Goal: Communication & Community: Answer question/provide support

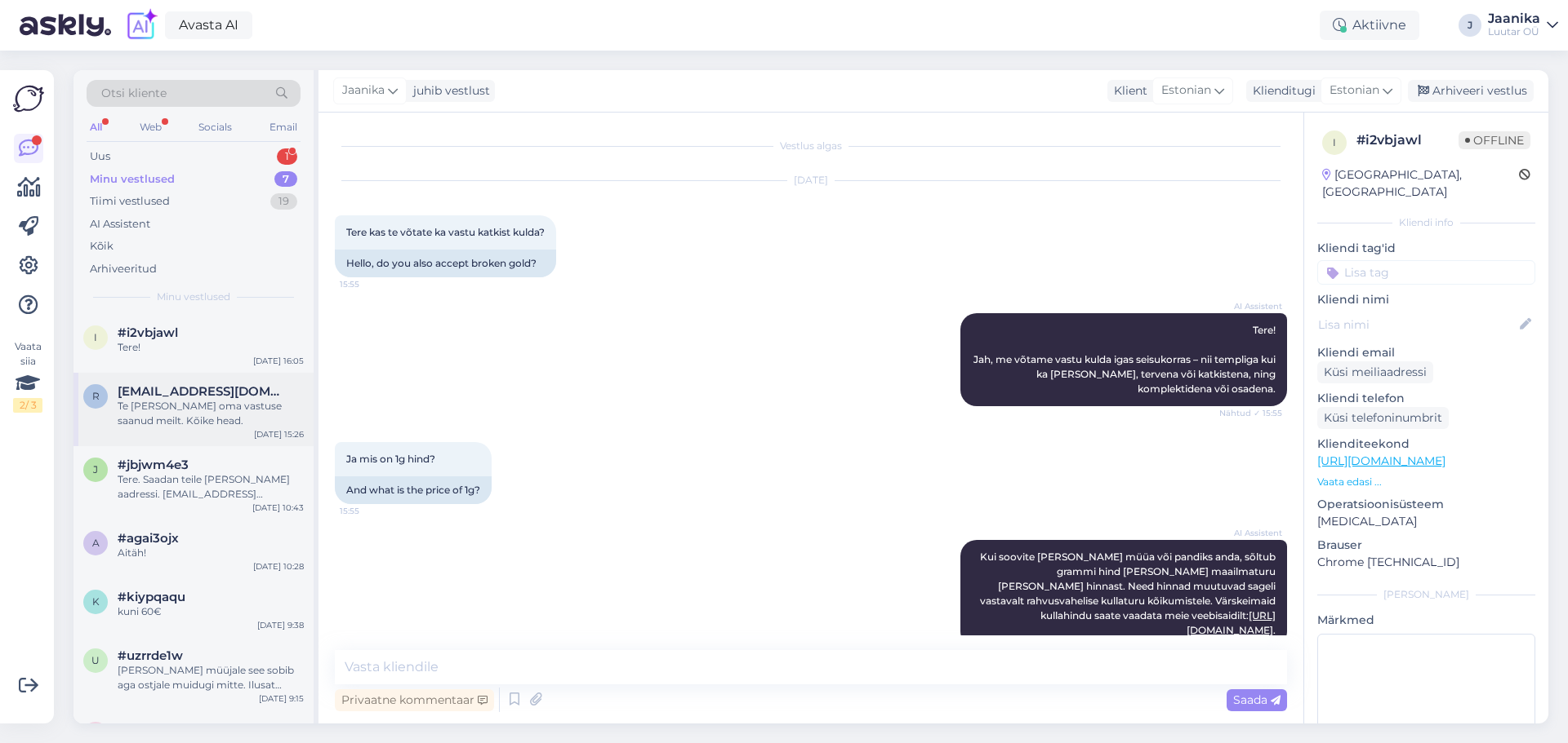
scroll to position [367, 0]
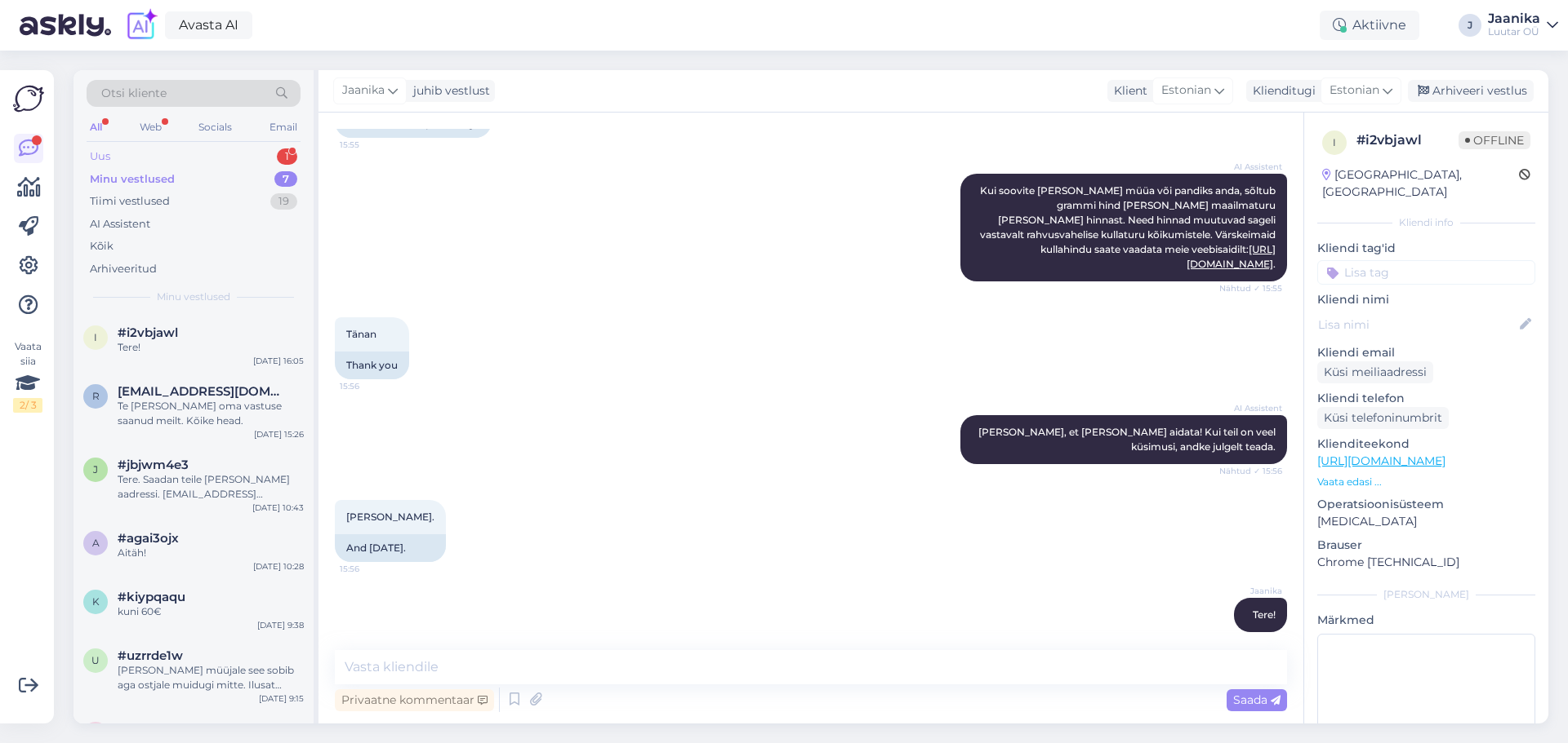
click at [159, 146] on div "Uus 1" at bounding box center [193, 156] width 214 height 22
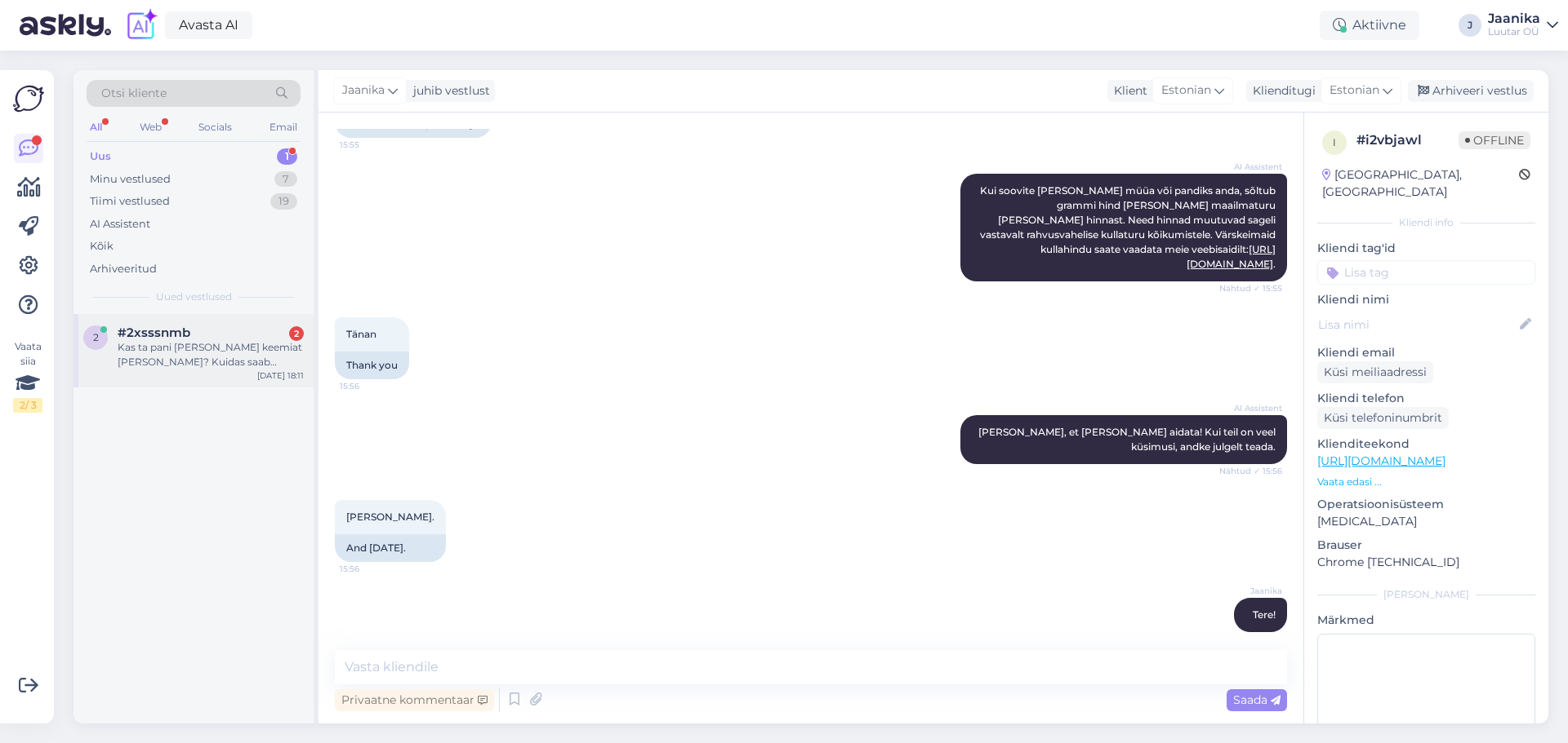
click at [159, 334] on span "#2xsssnmb" at bounding box center [154, 332] width 72 height 15
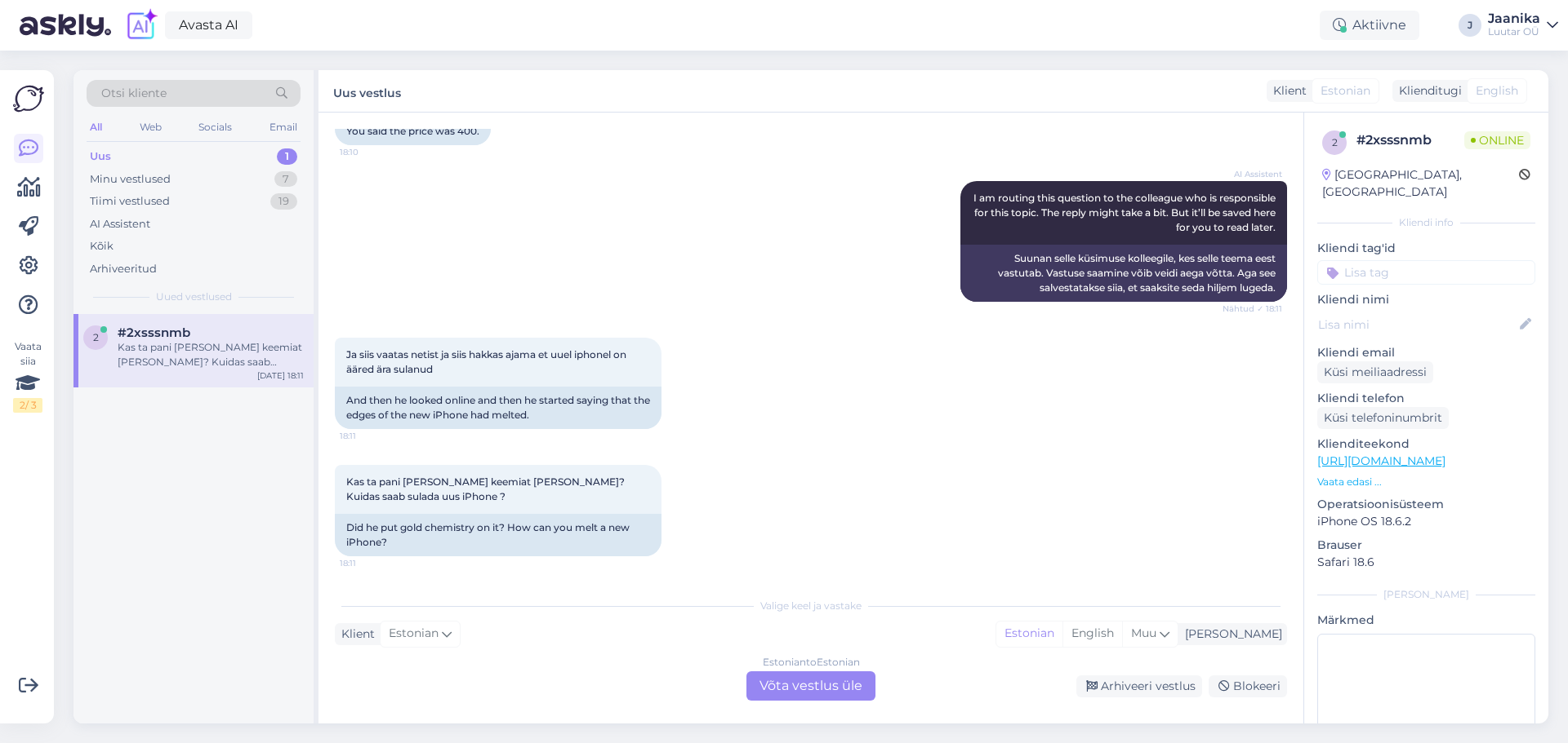
click at [848, 688] on div "Estonian to Estonian Võta vestlus üle" at bounding box center [811, 686] width 129 height 29
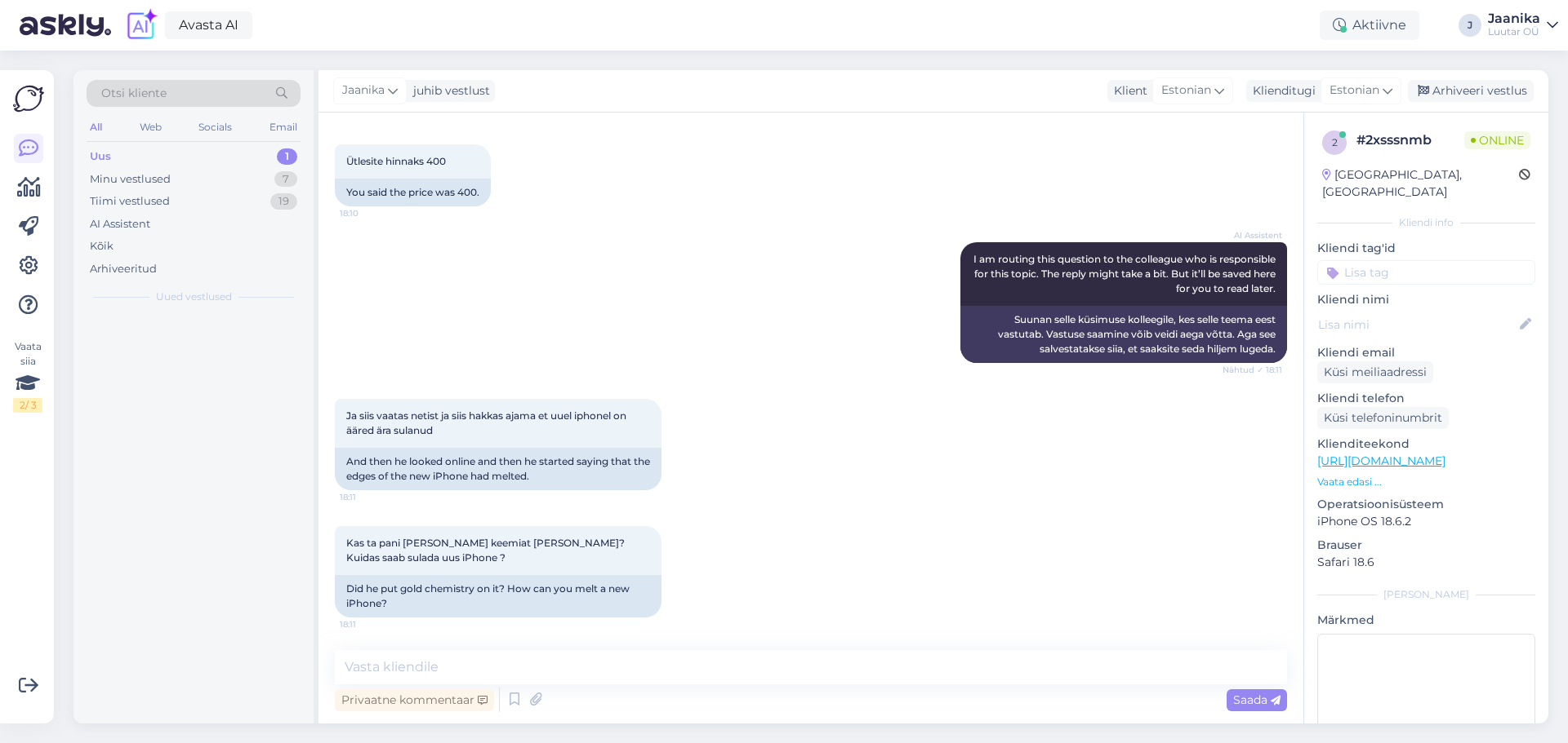
scroll to position [520, 0]
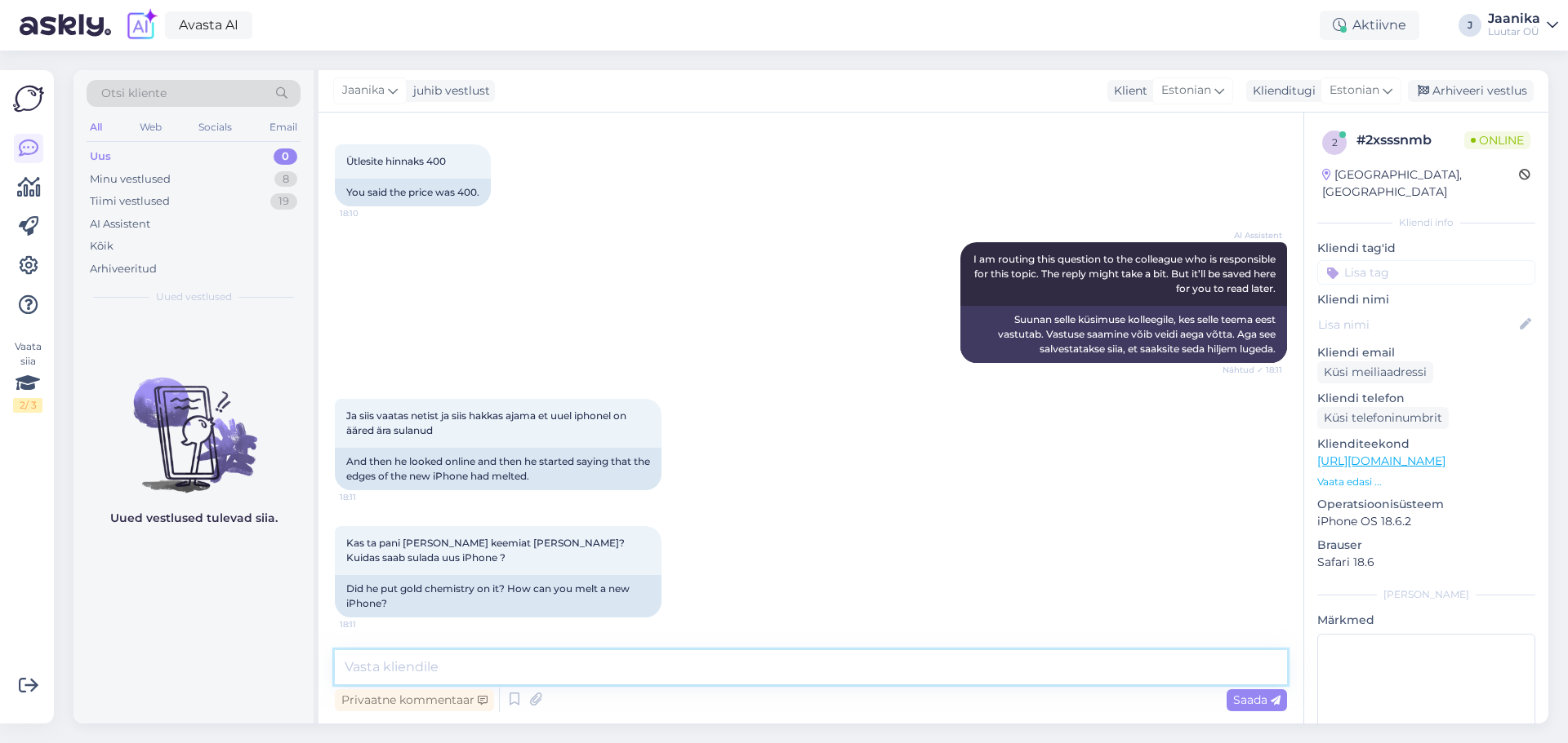
click at [706, 662] on textarea at bounding box center [810, 667] width 952 height 34
type textarea "Tere!"
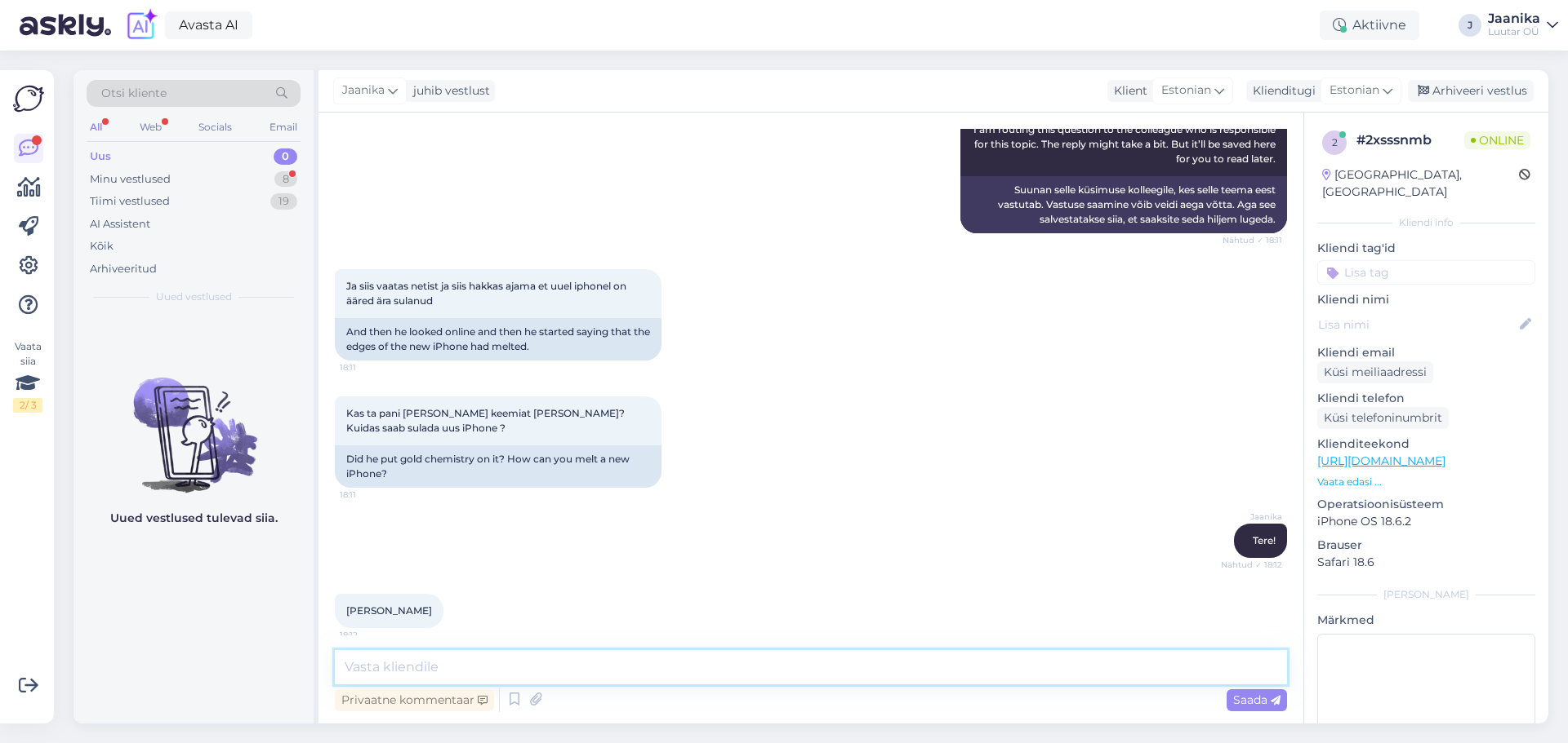
scroll to position [653, 0]
click at [145, 180] on div "Minu vestlused" at bounding box center [130, 179] width 81 height 17
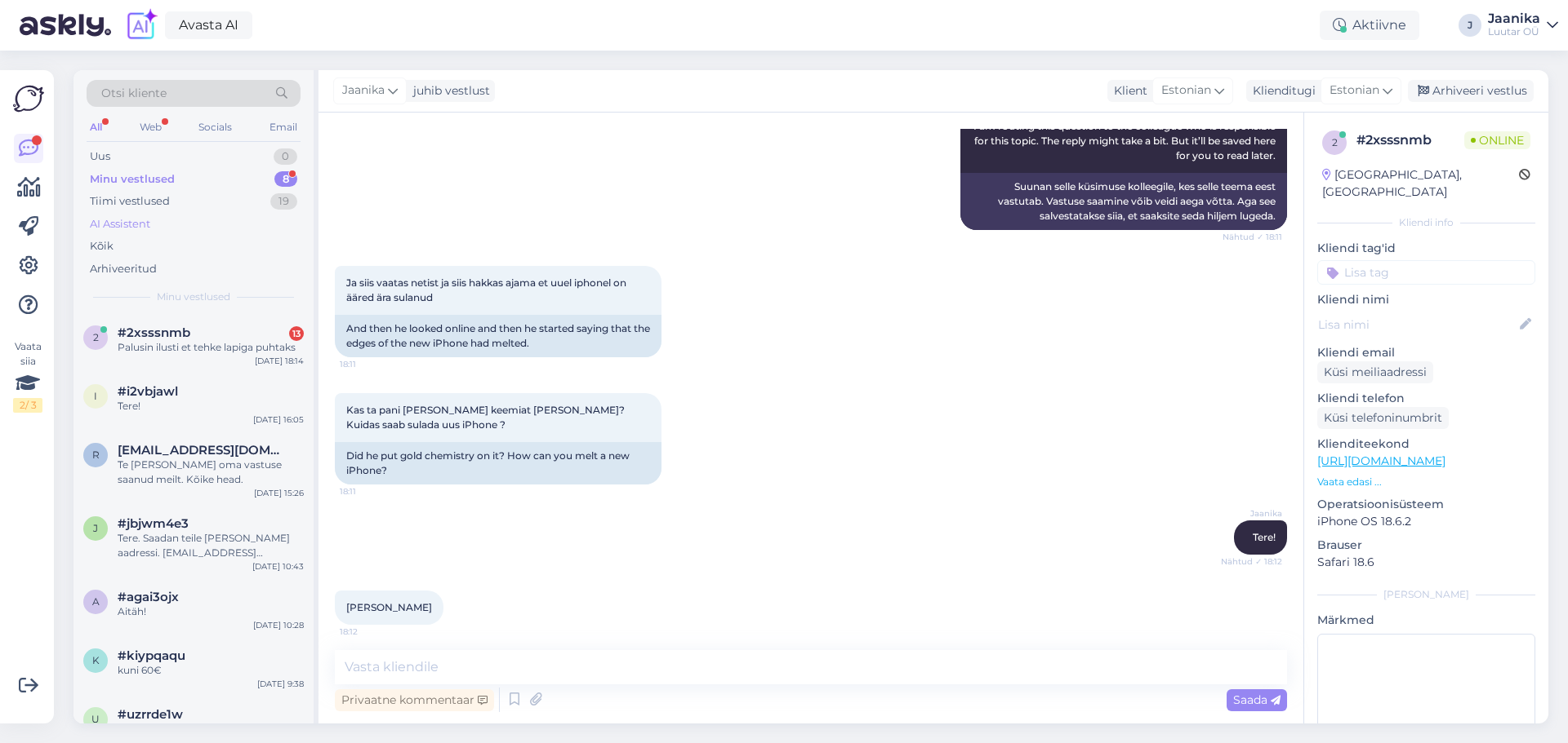
scroll to position [1517, 0]
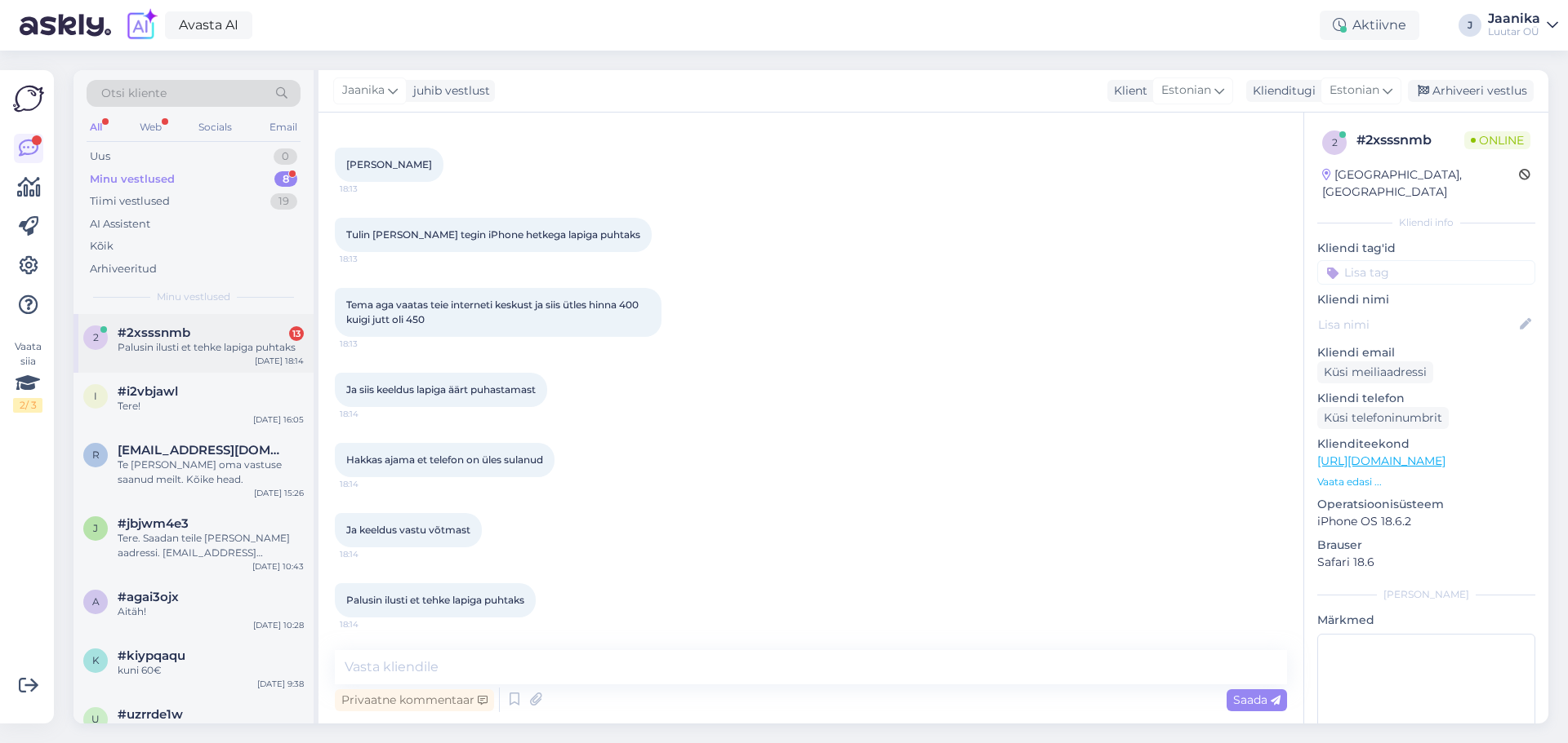
click at [186, 351] on div "Palusin ilusti et tehke lapiga puhtaks" at bounding box center [210, 347] width 186 height 15
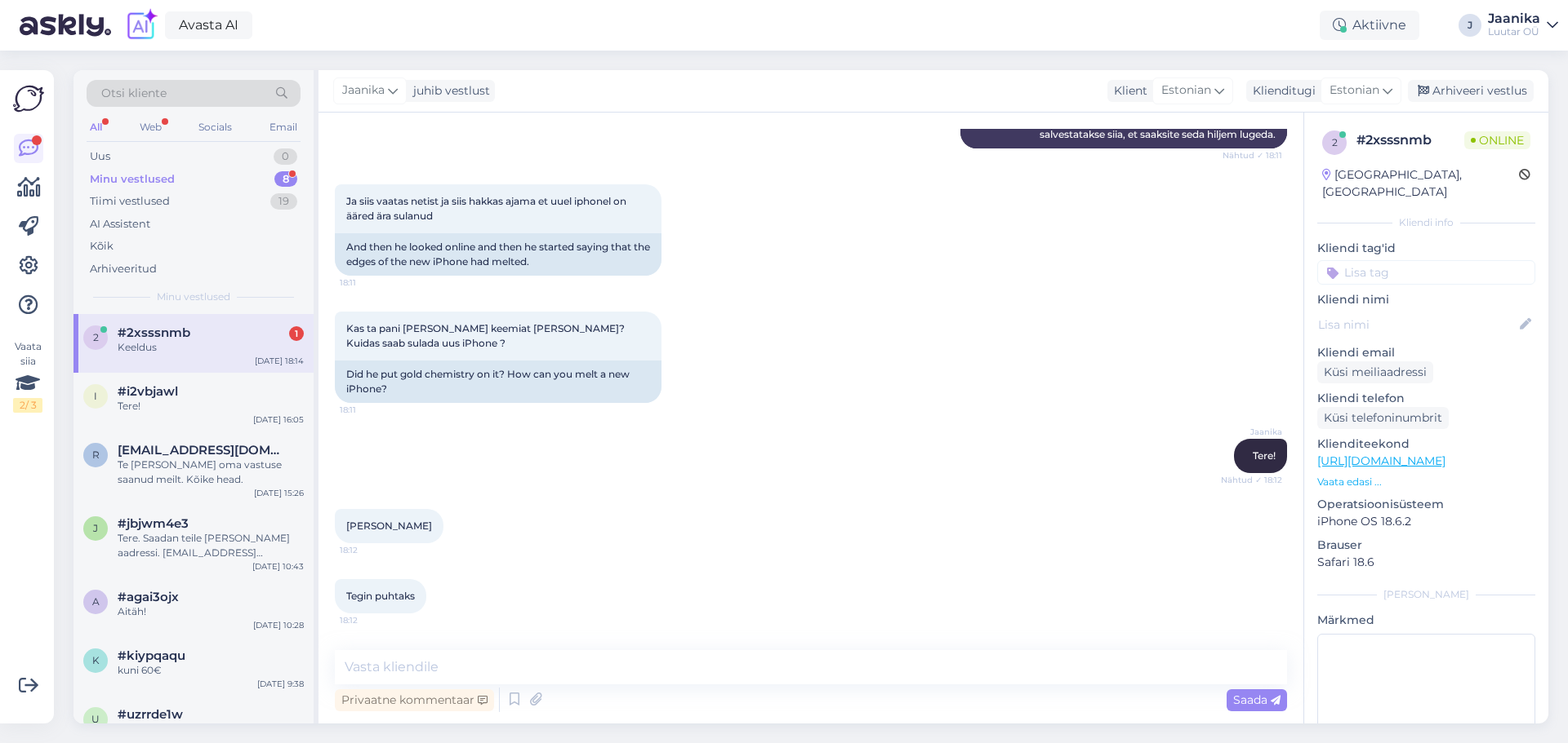
scroll to position [1657, 0]
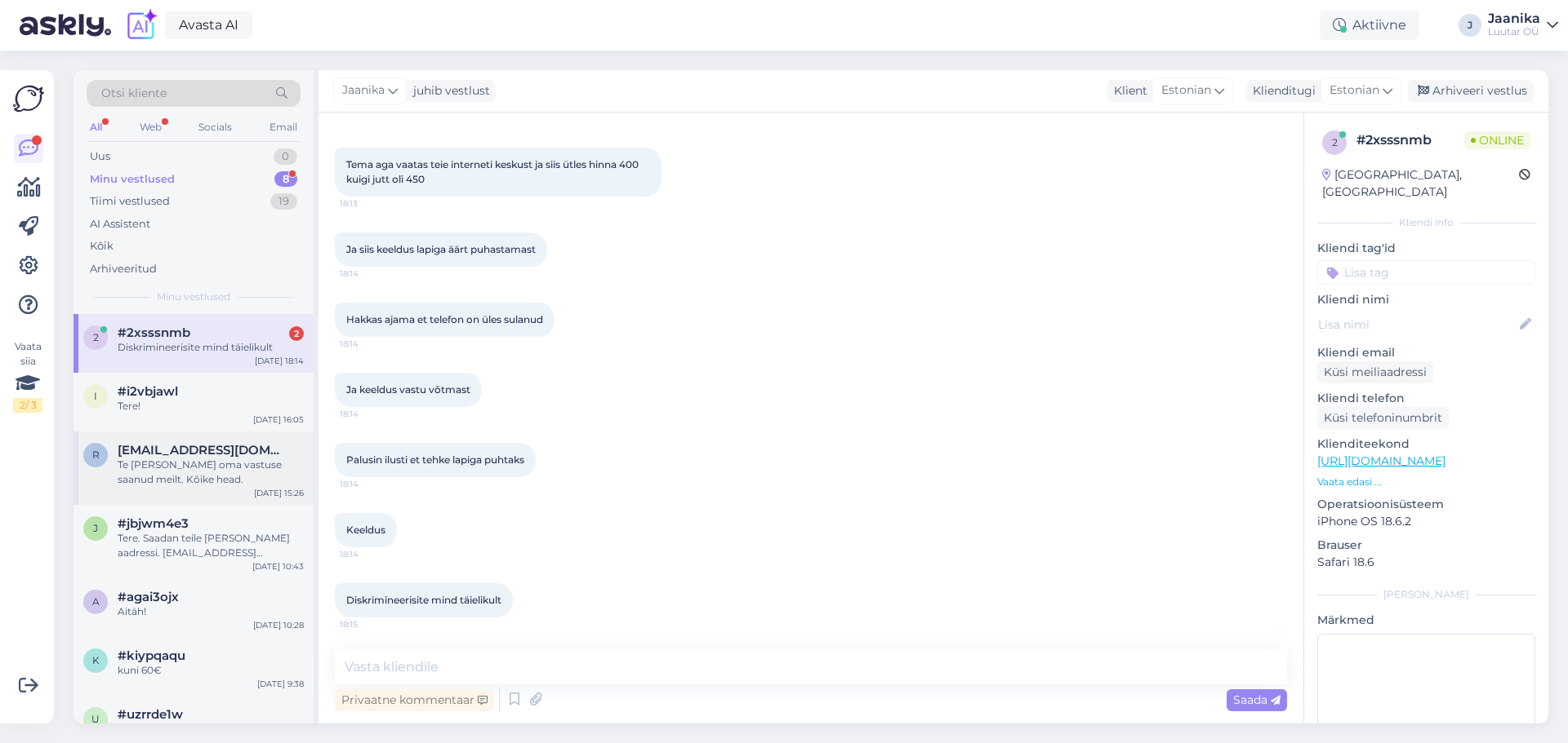
click at [218, 471] on div "Te [PERSON_NAME] oma vastuse saanud meilt. Kõike head." at bounding box center [210, 472] width 186 height 29
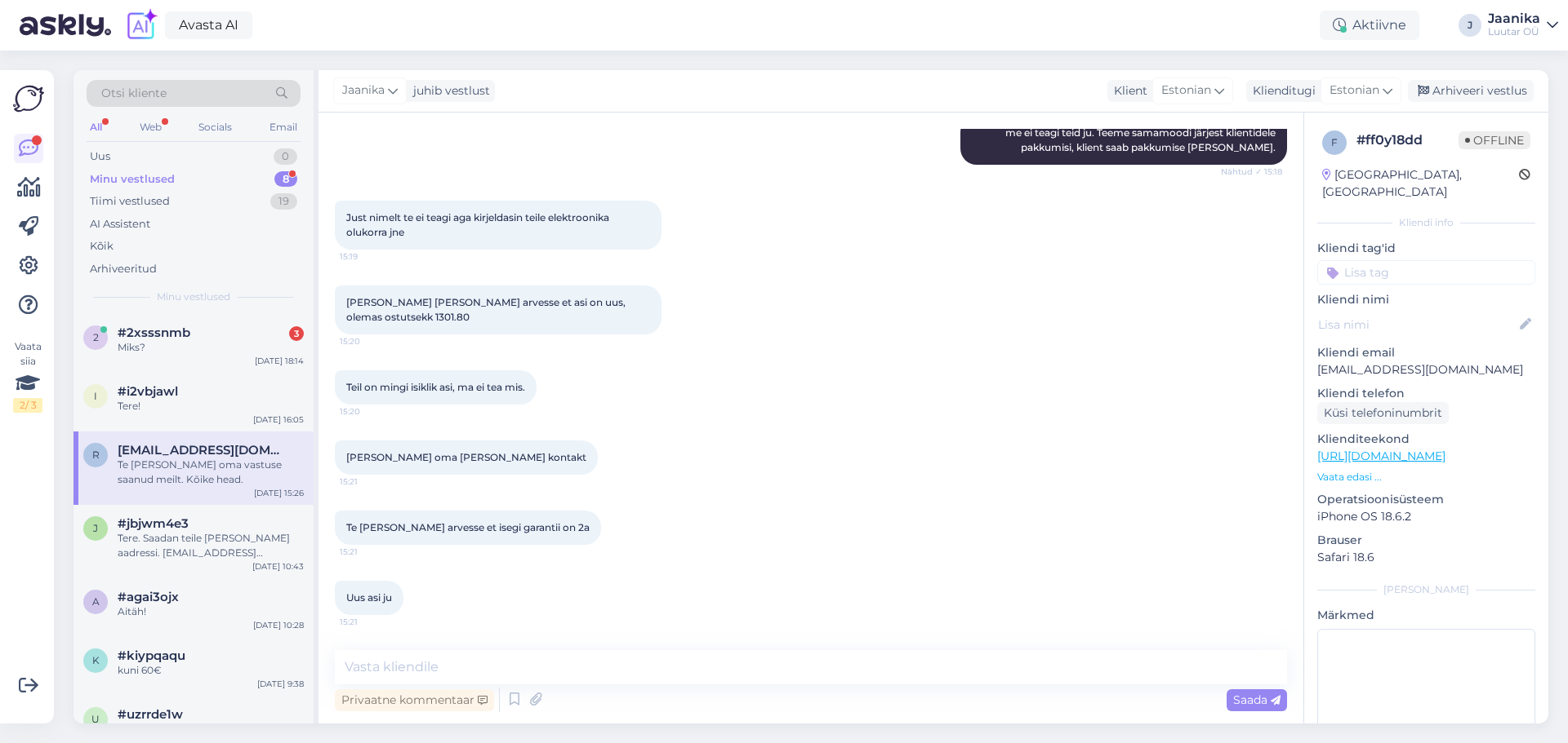
scroll to position [5491, 0]
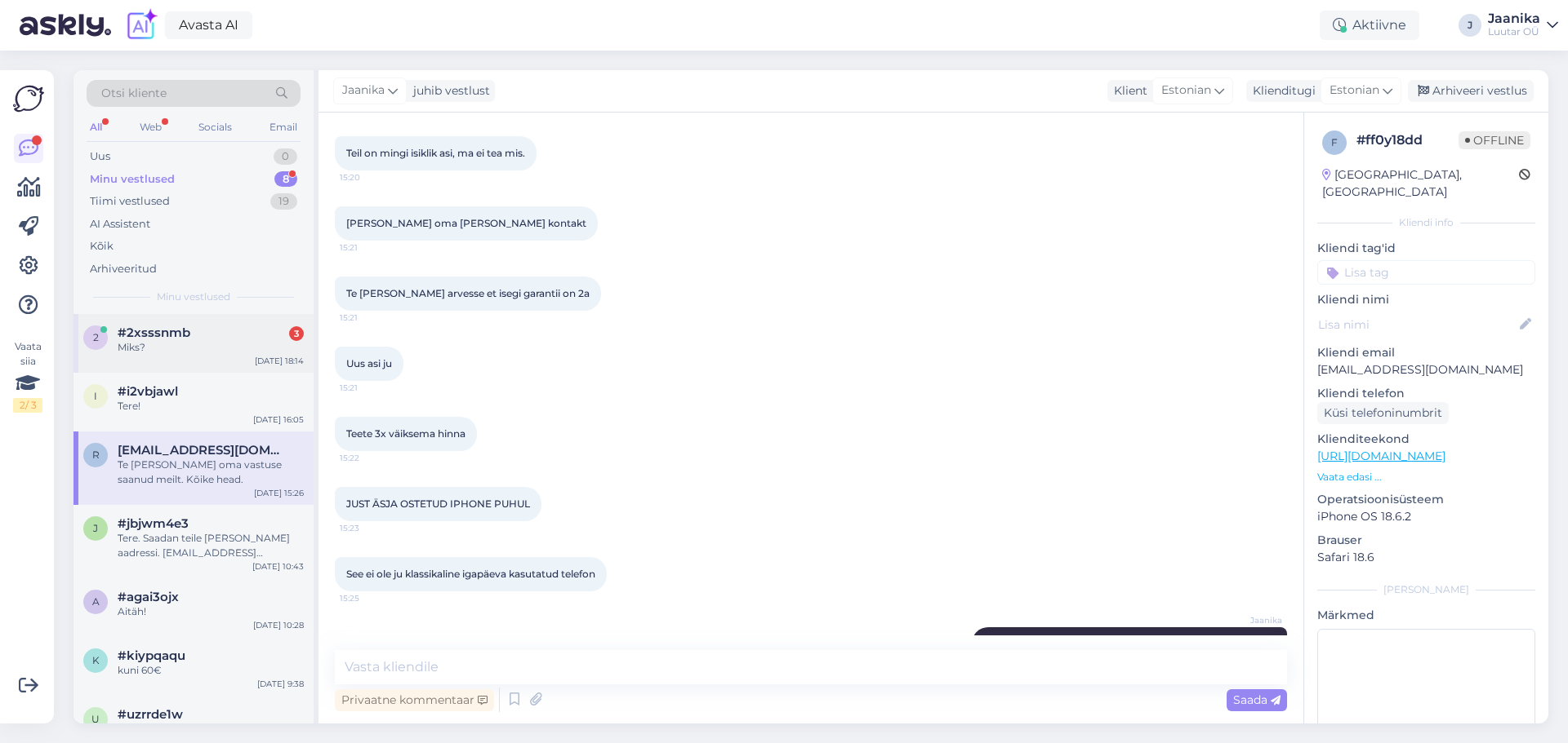
click at [146, 343] on div "Miks?" at bounding box center [210, 347] width 186 height 15
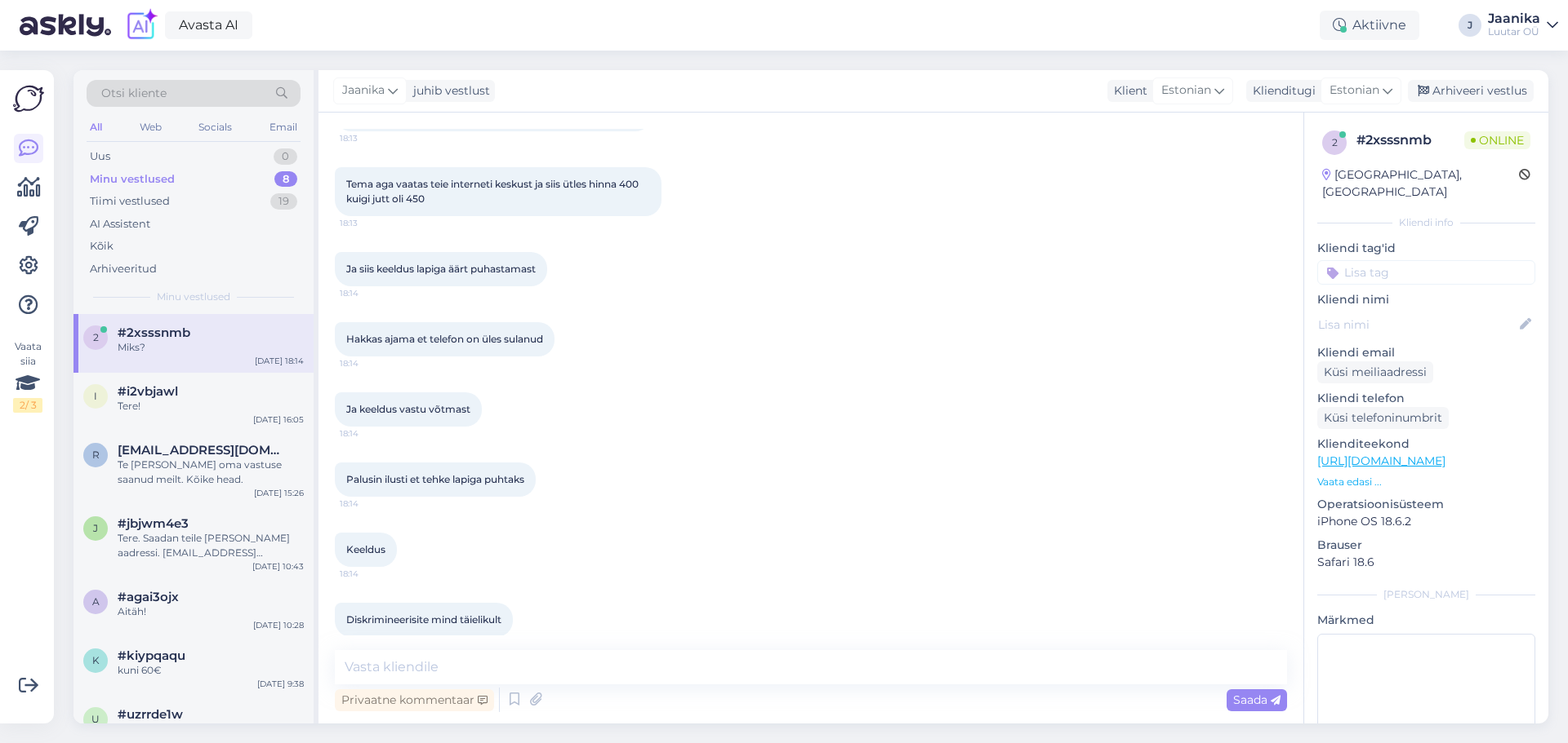
scroll to position [1727, 0]
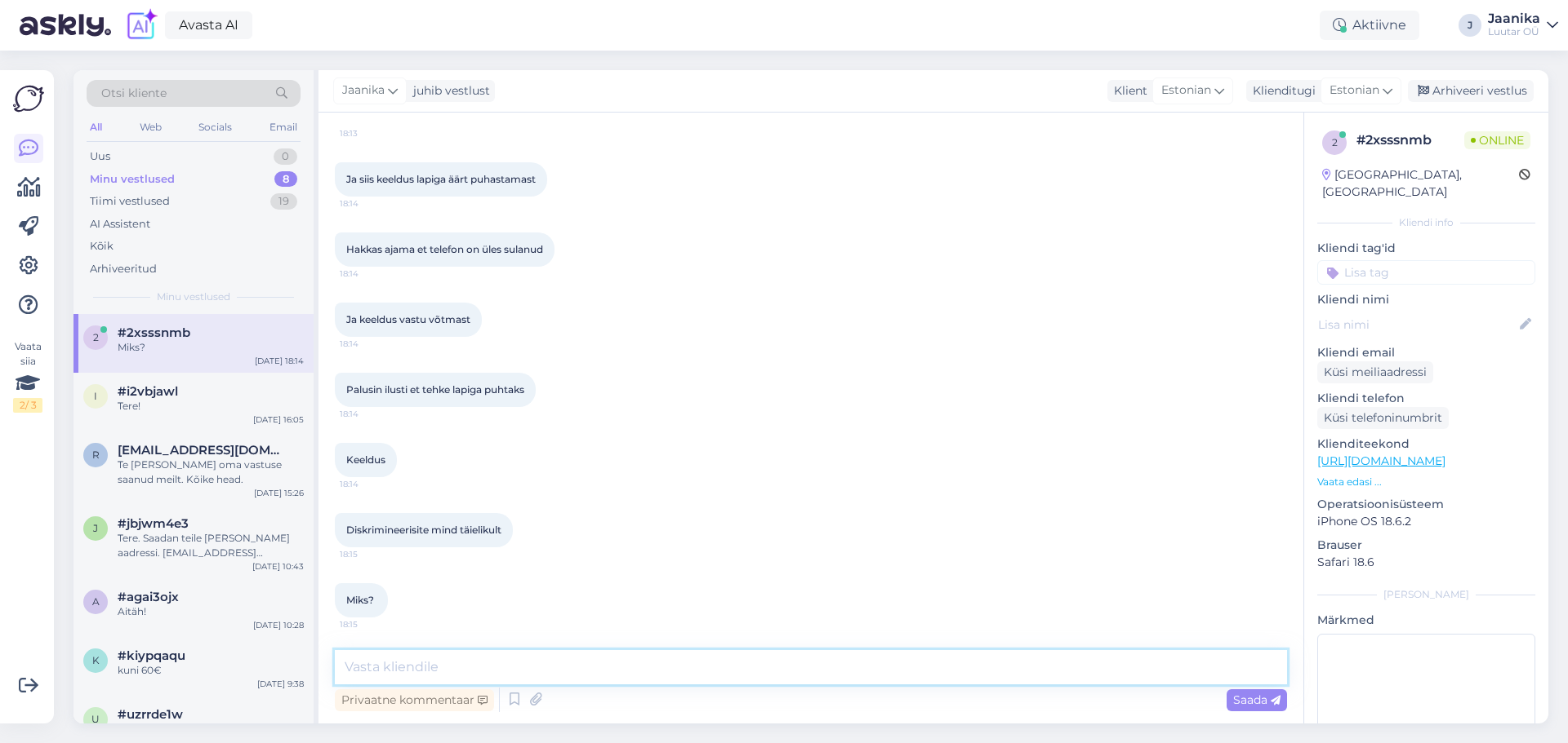
click at [449, 671] on textarea at bounding box center [810, 667] width 952 height 34
type textarea "Palun lõpetage meie terroriseerimine."
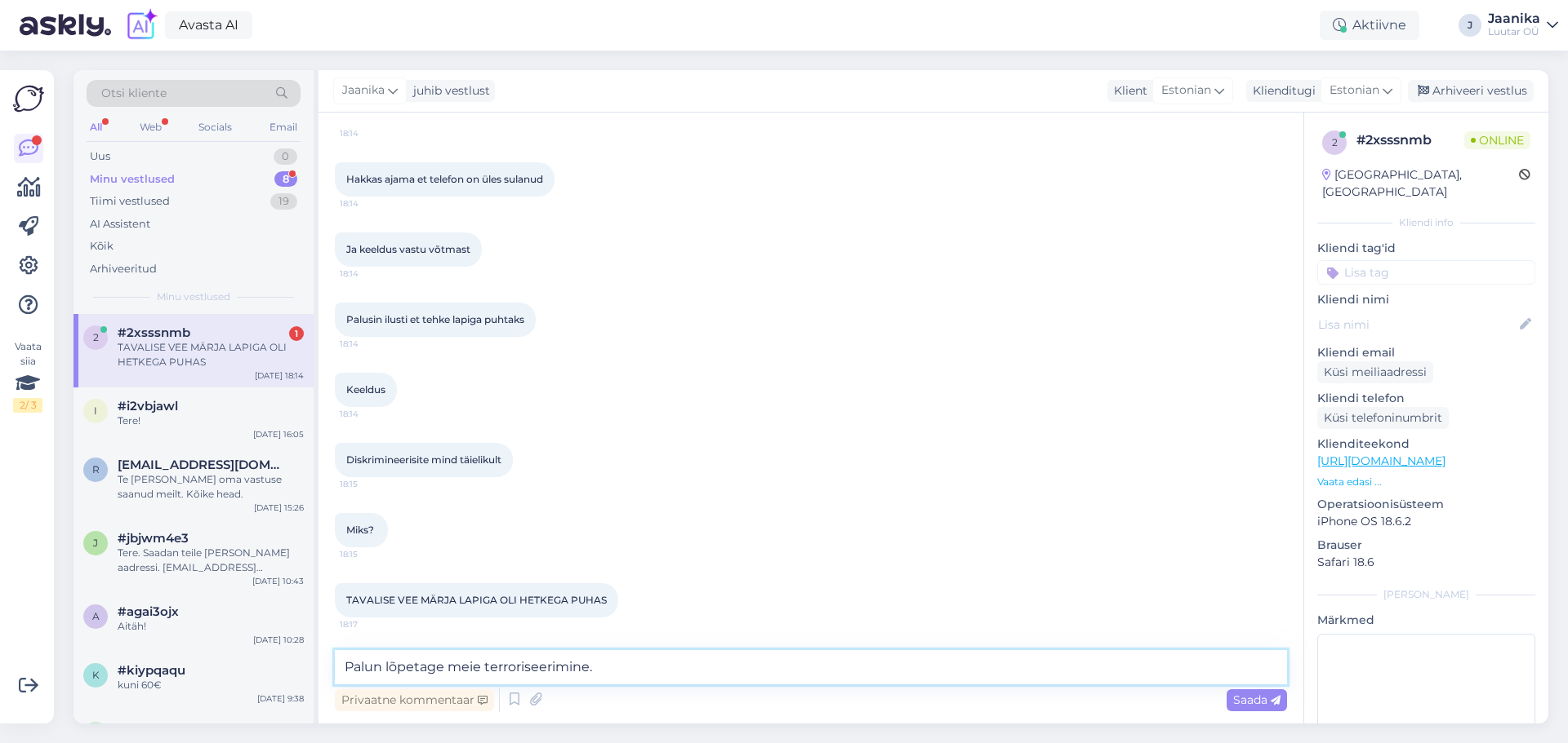
scroll to position [1635, 0]
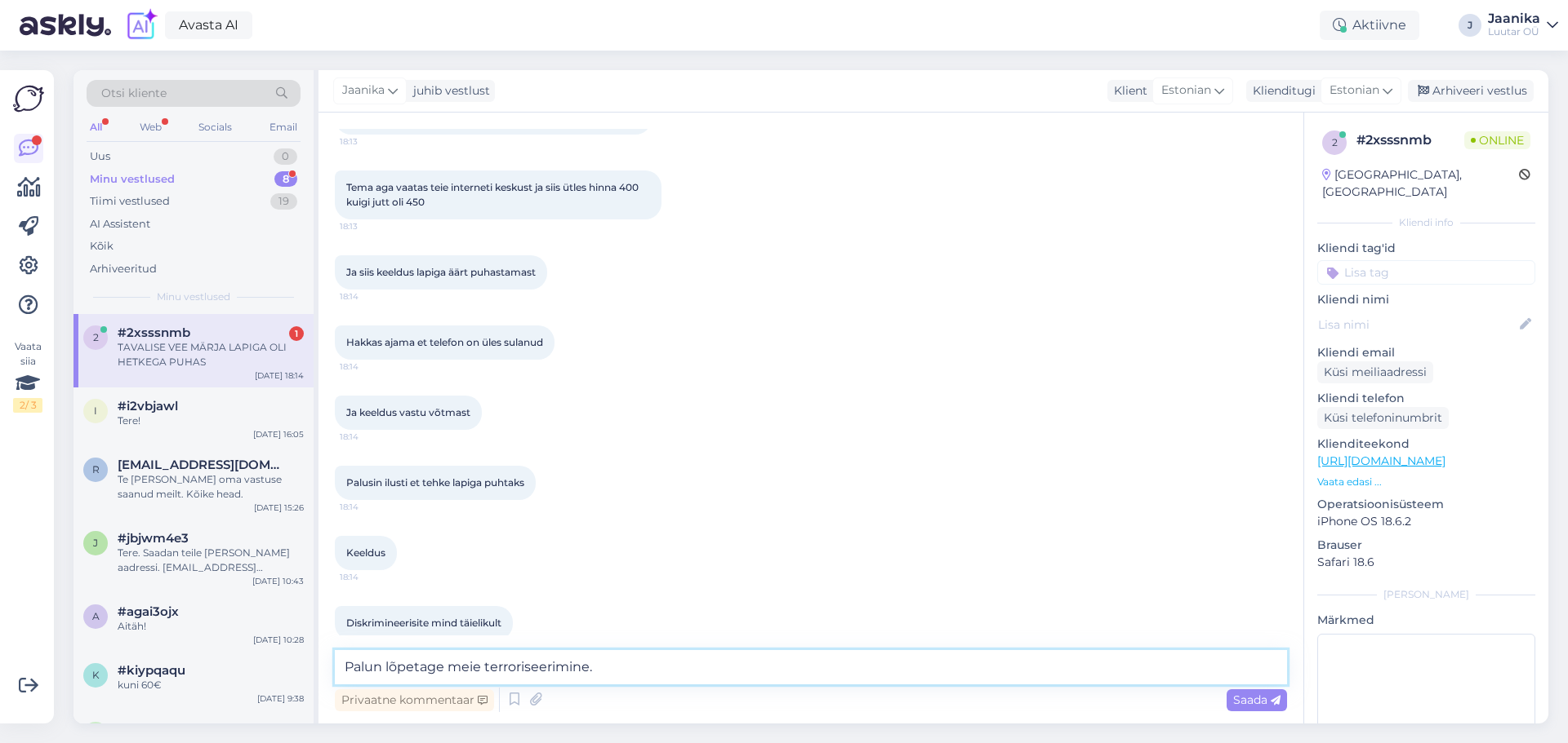
click at [605, 670] on textarea "Palun lõpetage meie terroriseerimine." at bounding box center [810, 667] width 952 height 34
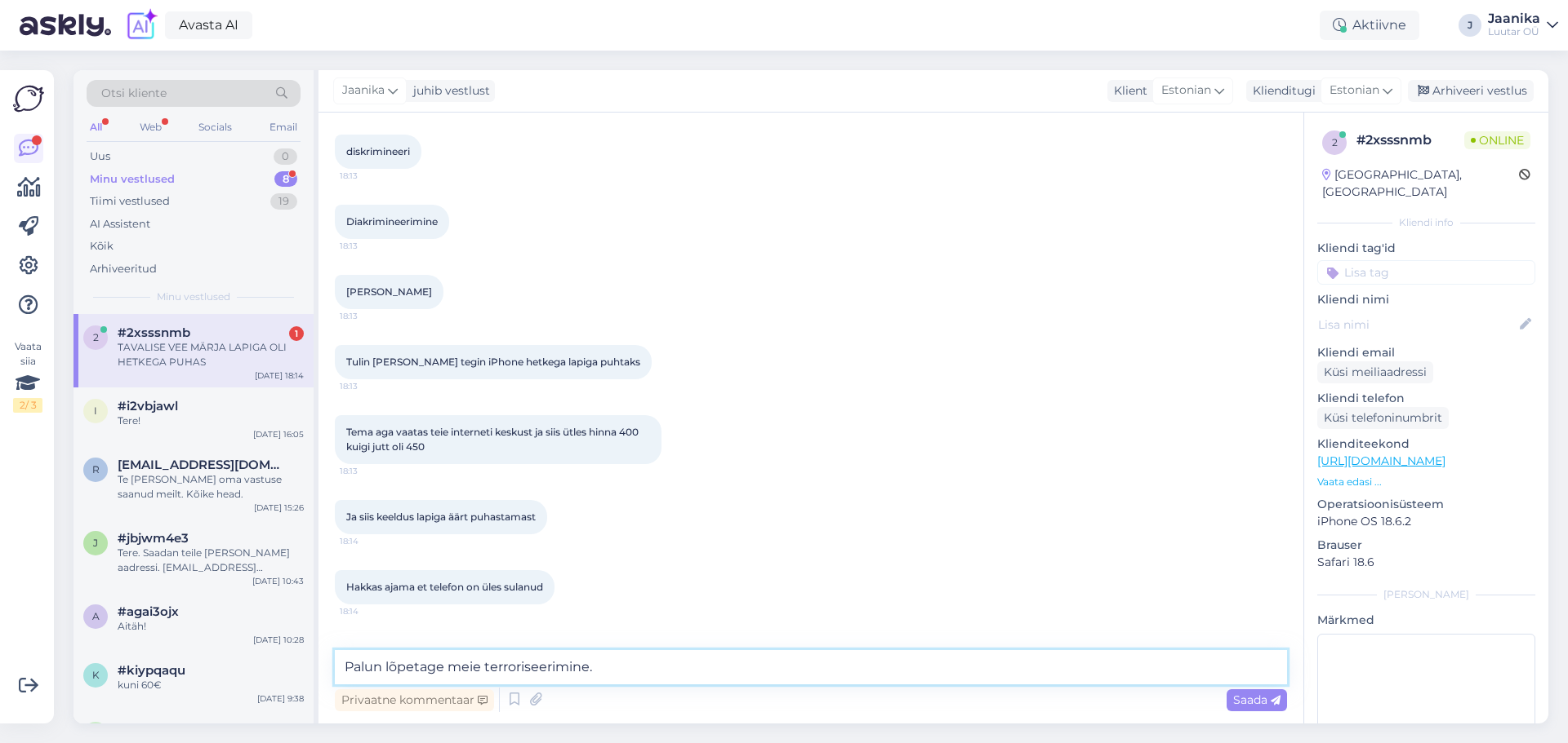
scroll to position [1798, 0]
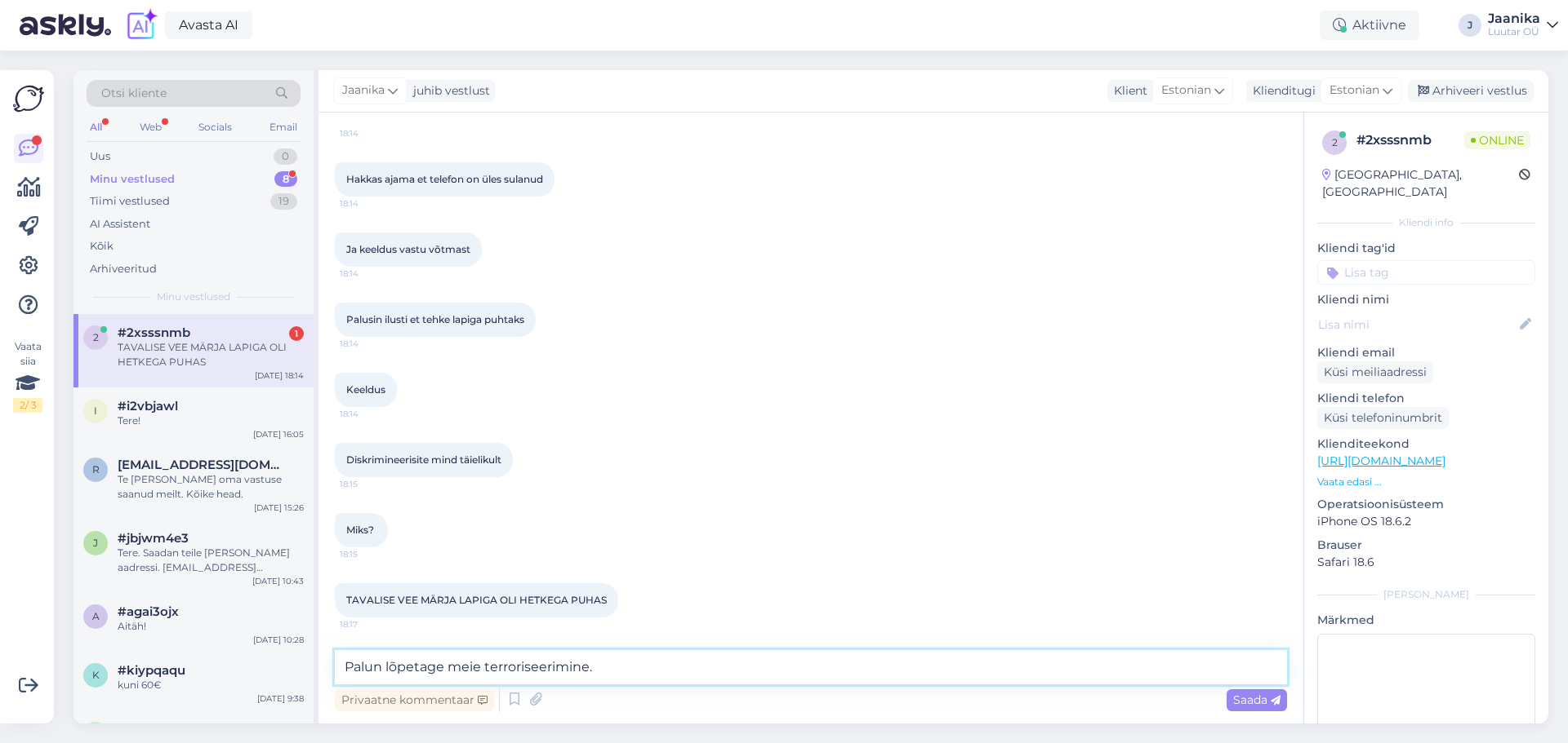
click at [605, 672] on textarea "Palun lõpetage meie terroriseerimine." at bounding box center [810, 667] width 952 height 34
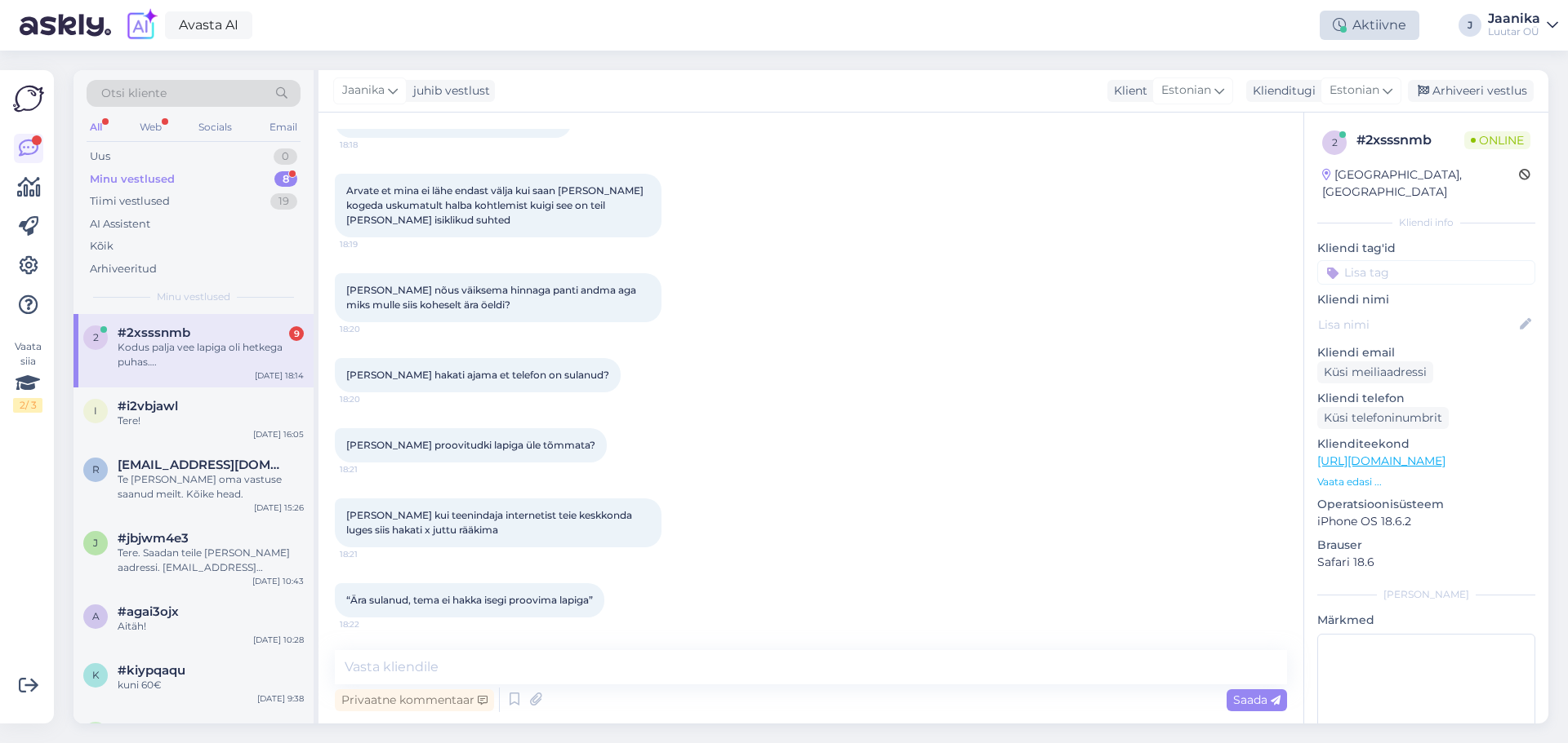
scroll to position [2488, 0]
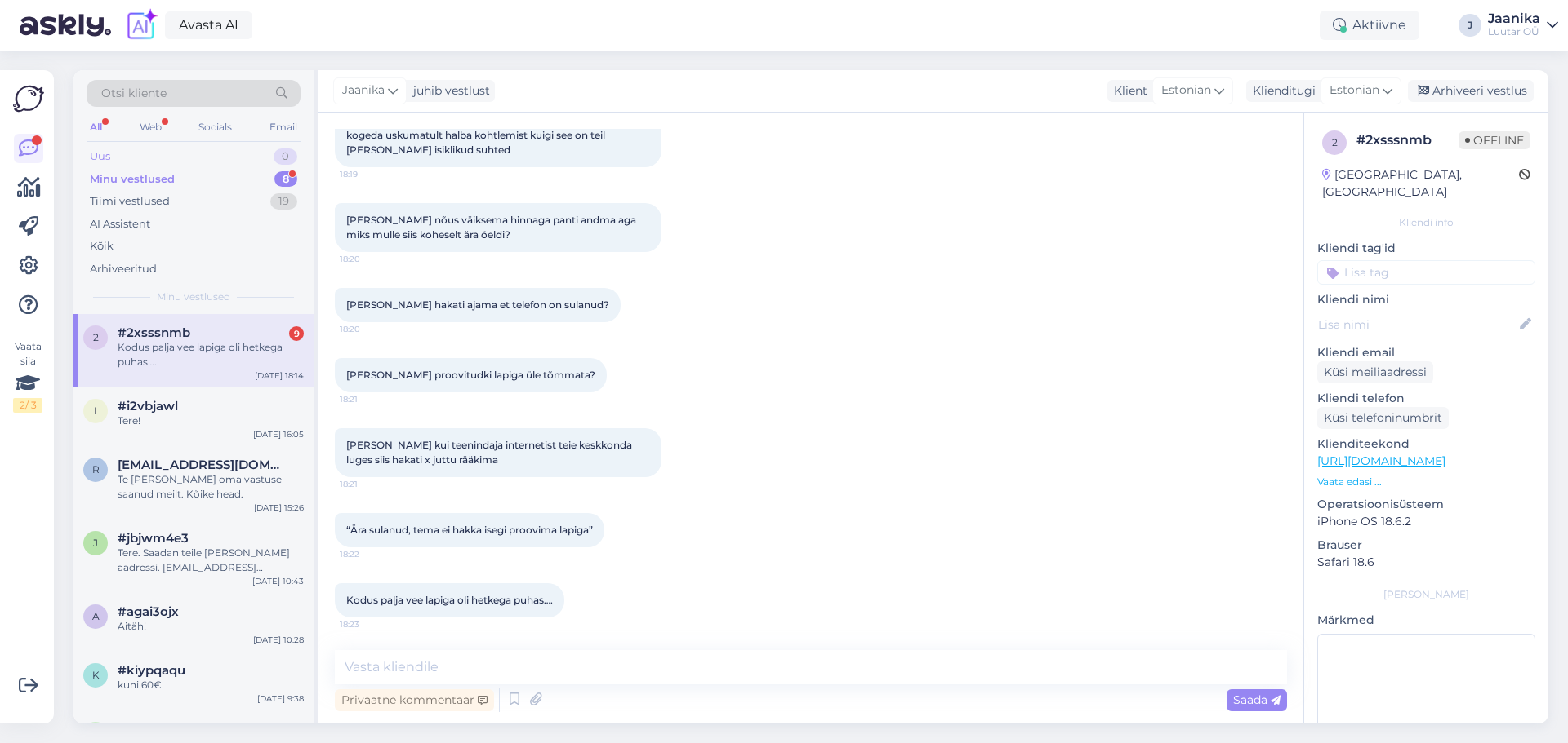
click at [131, 160] on div "Uus 0" at bounding box center [193, 156] width 214 height 22
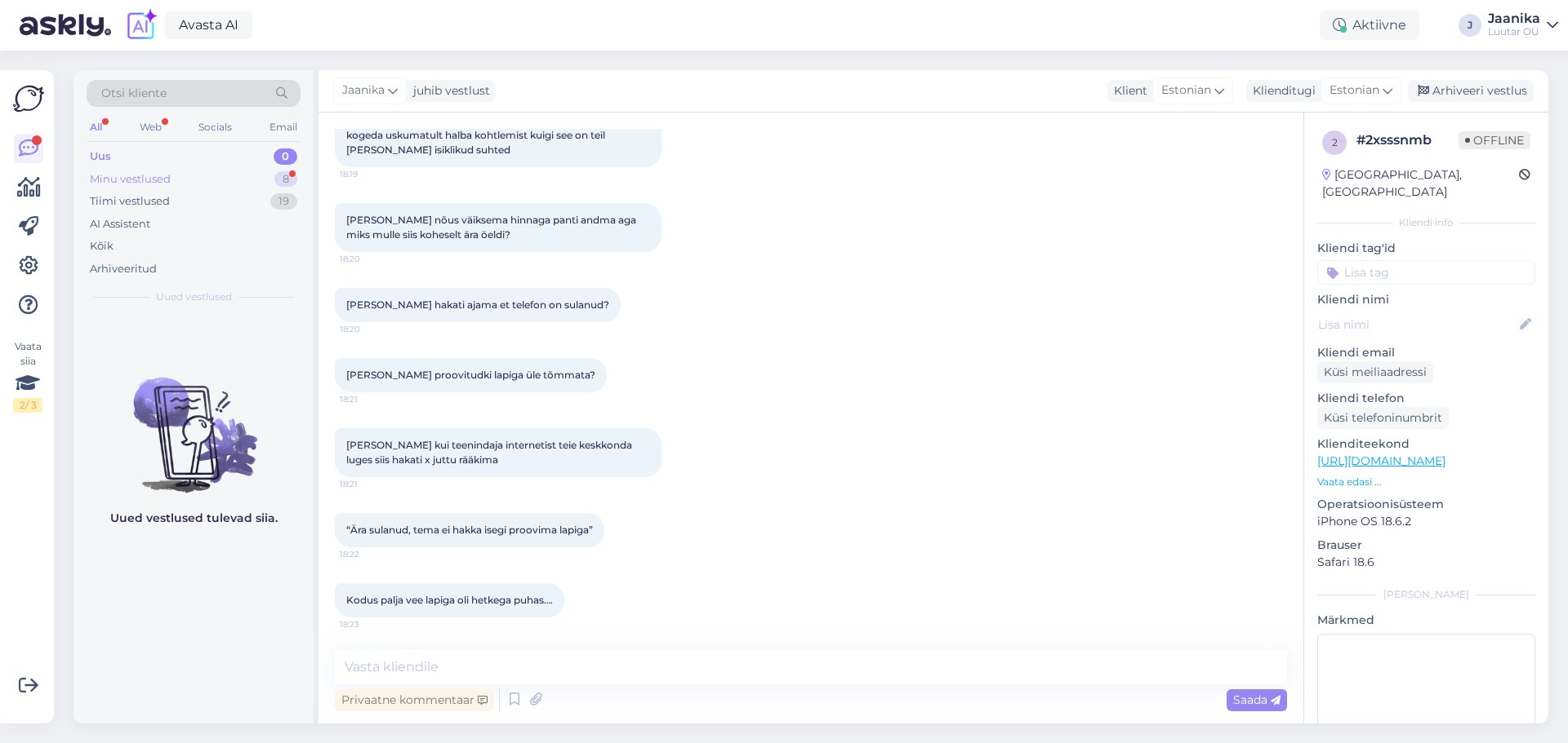
click at [138, 172] on div "Minu vestlused" at bounding box center [130, 179] width 81 height 17
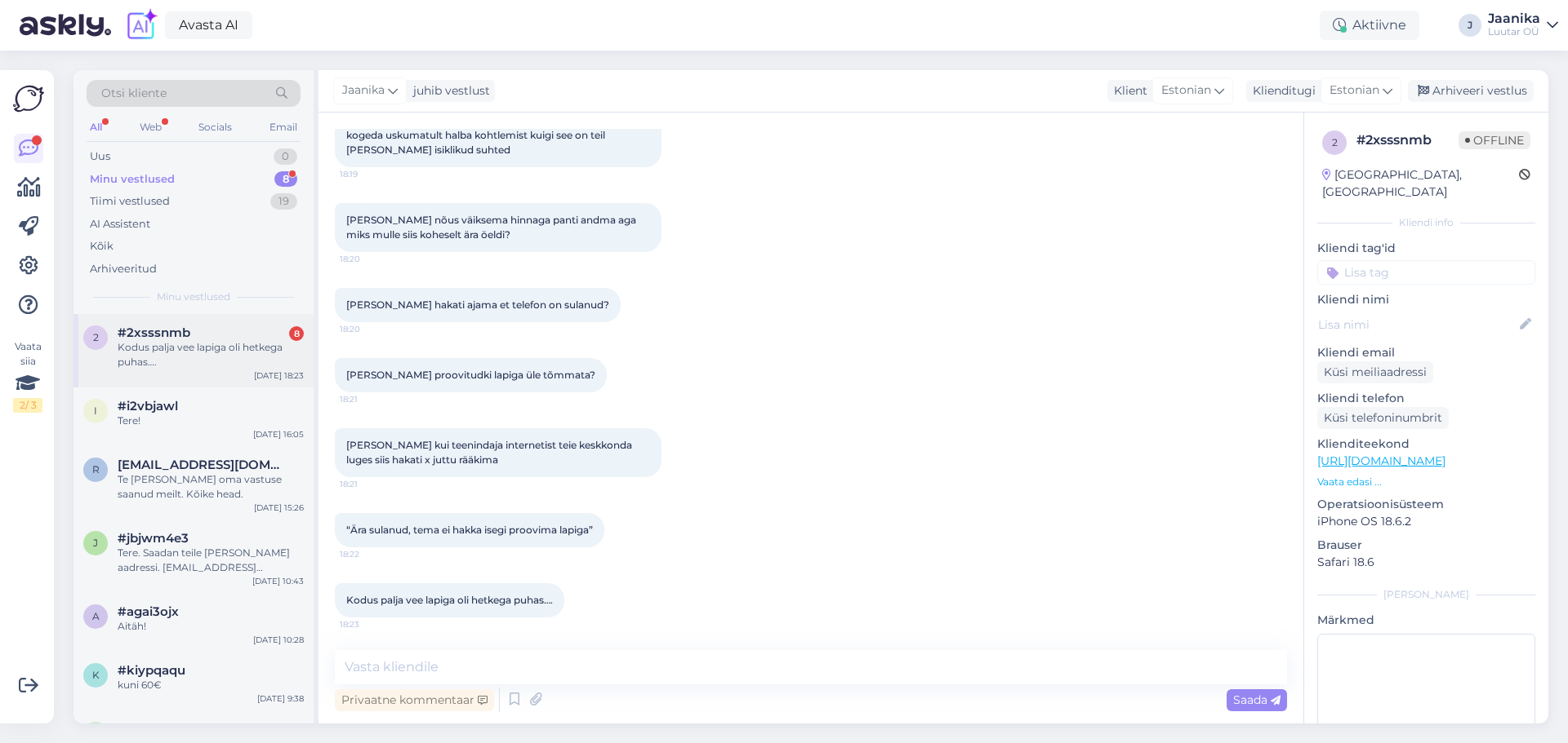
click at [146, 340] on div "Kodus palja vee lapiga oli hetkega puhas…." at bounding box center [210, 355] width 186 height 29
click at [111, 156] on div "Uus" at bounding box center [100, 156] width 21 height 17
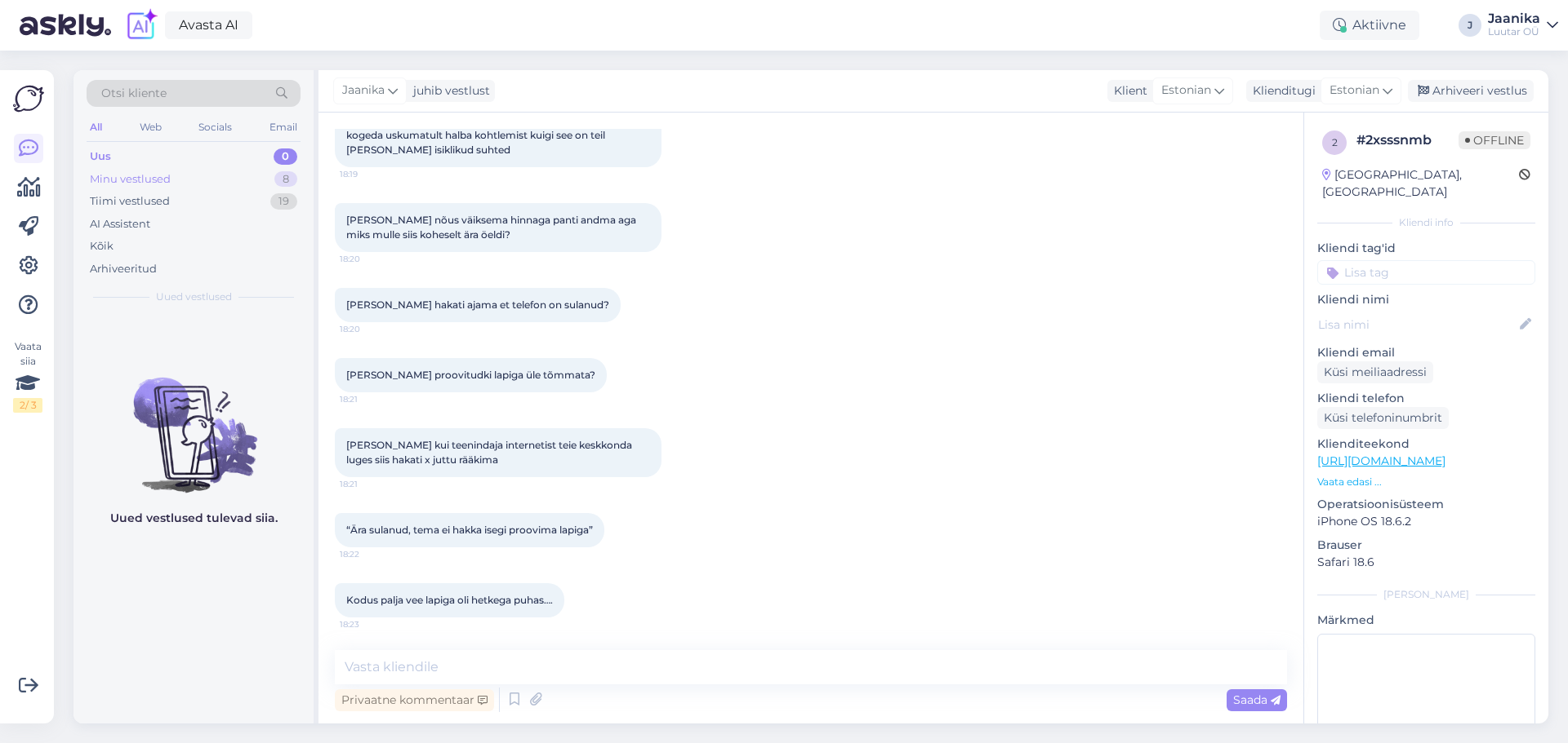
click at [175, 175] on div "Minu vestlused 8" at bounding box center [193, 179] width 214 height 22
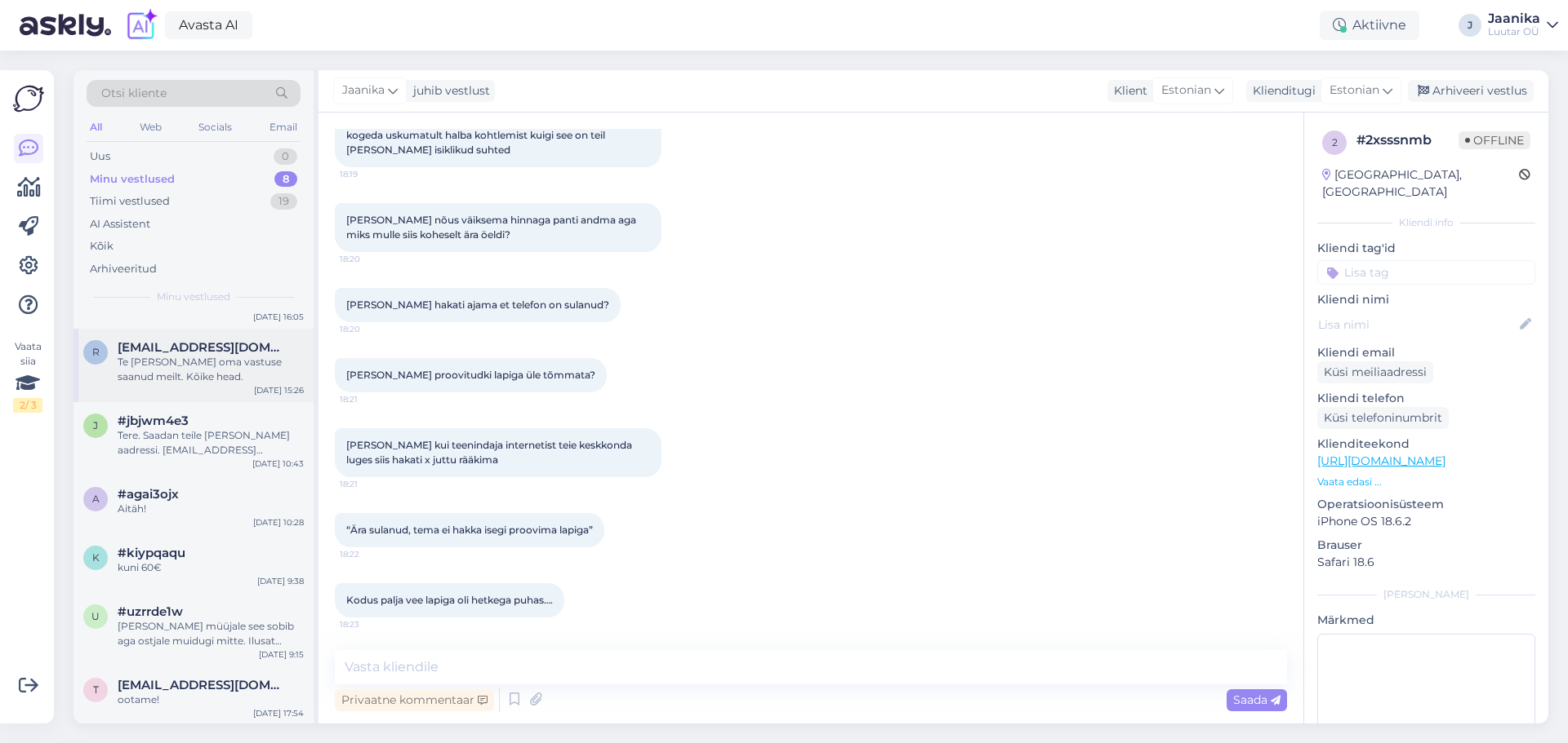
scroll to position [119, 0]
drag, startPoint x: 176, startPoint y: 628, endPoint x: 213, endPoint y: 629, distance: 37.0
click at [176, 628] on div "[PERSON_NAME] müüjale see sobib aga ostjale muidugi mitte. Ilusat päeva!" at bounding box center [210, 633] width 186 height 29
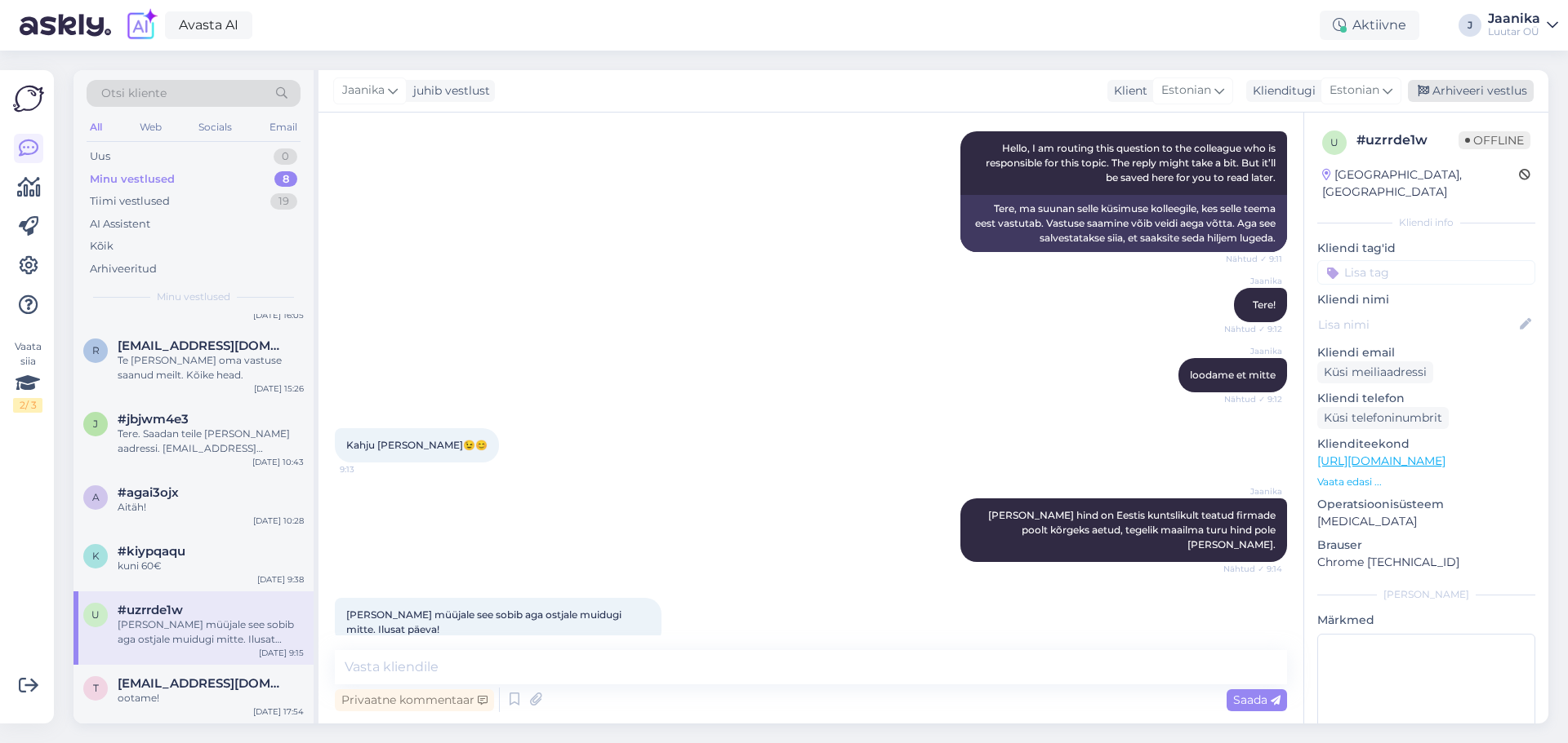
click at [1473, 93] on div "Arhiveeri vestlus" at bounding box center [1470, 91] width 126 height 22
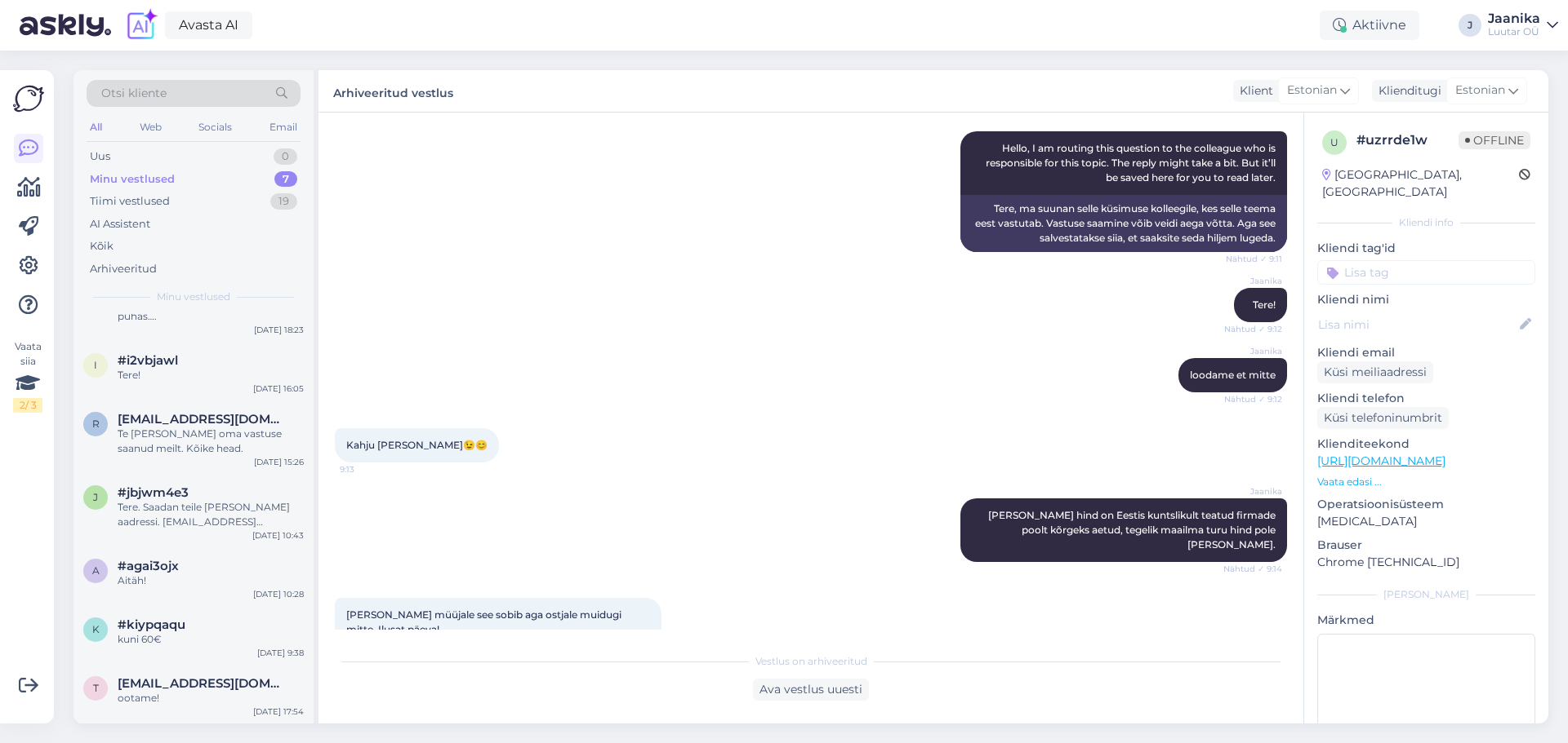
scroll to position [0, 0]
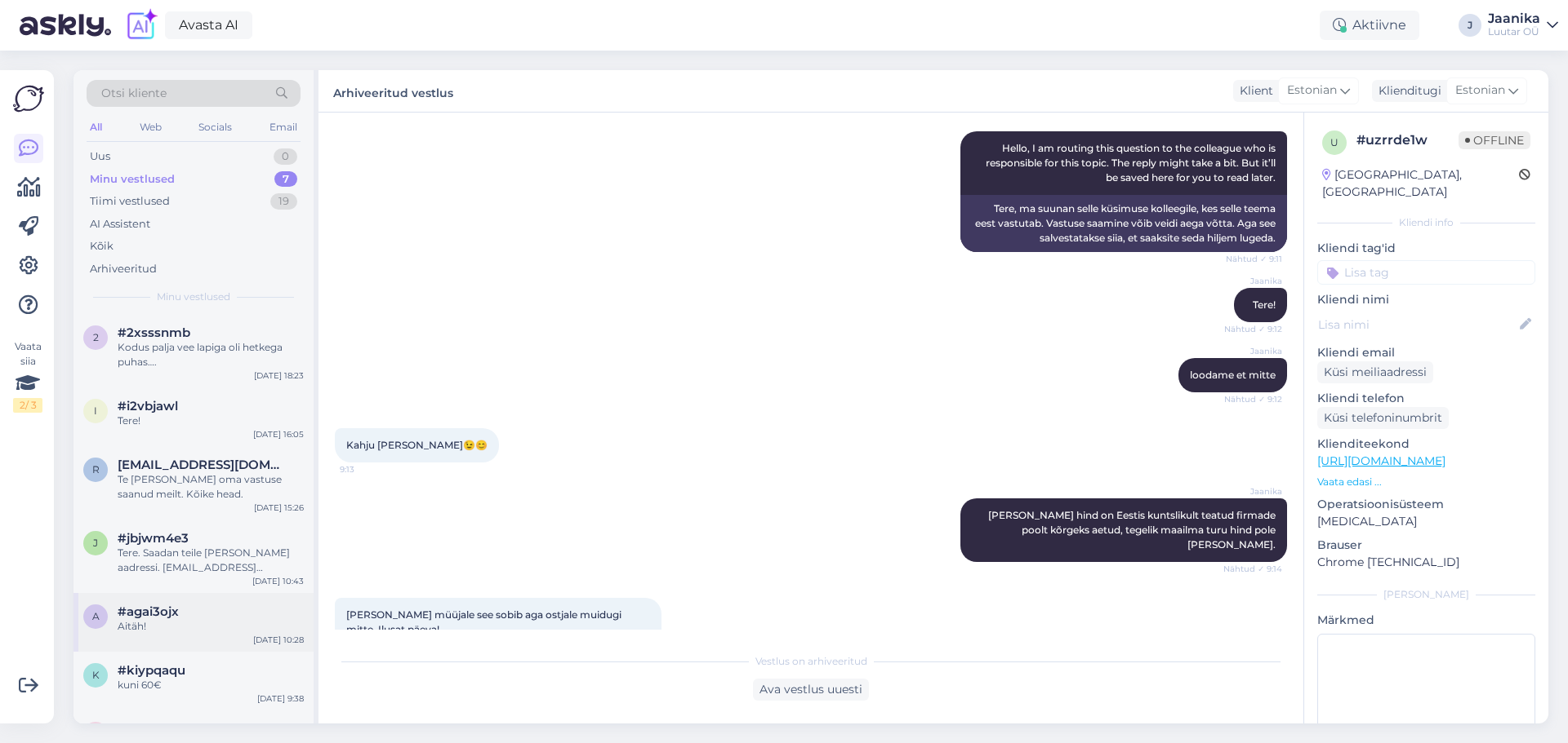
click at [162, 614] on span "#agai3ojx" at bounding box center [148, 612] width 62 height 15
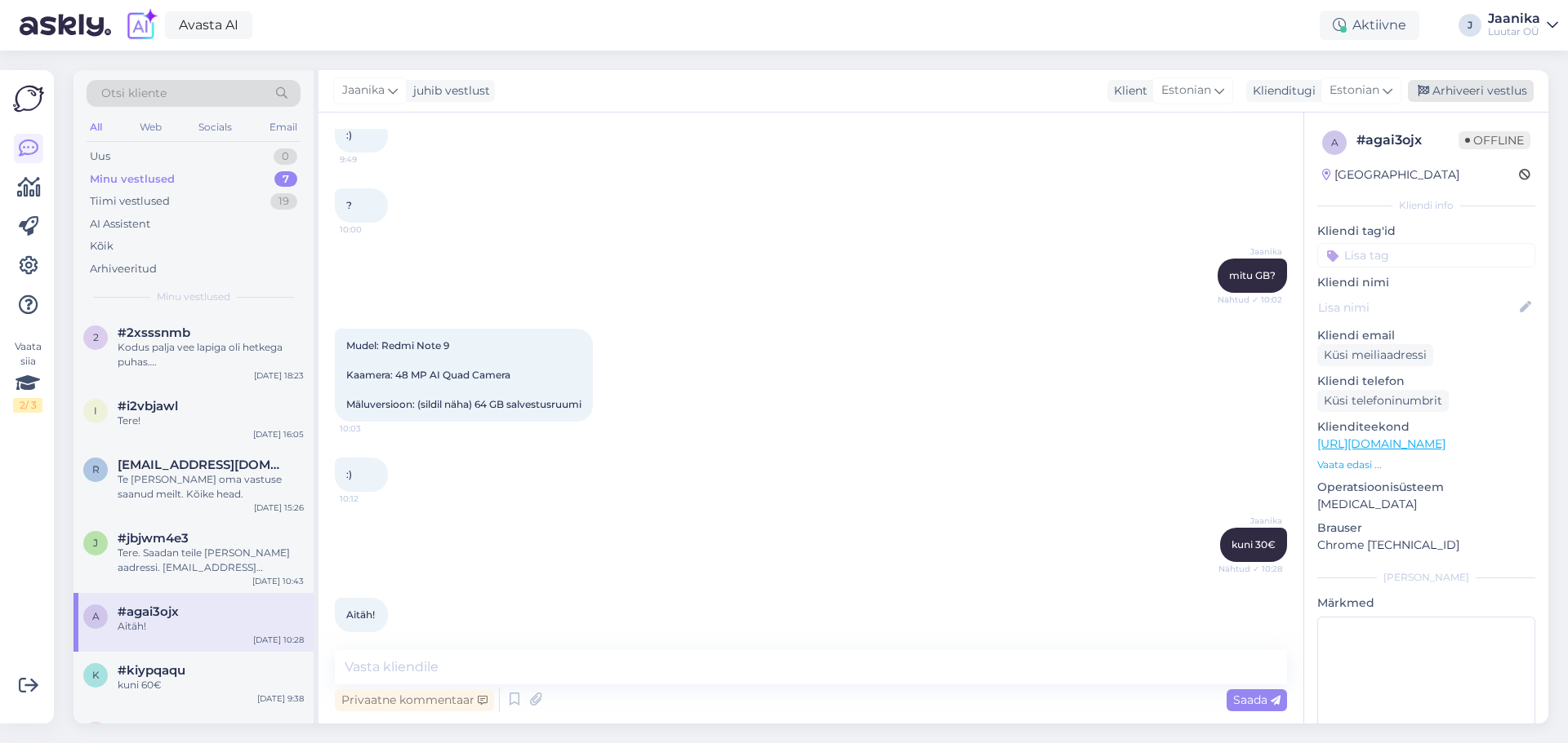
click at [1486, 94] on div "Arhiveeri vestlus" at bounding box center [1470, 91] width 126 height 22
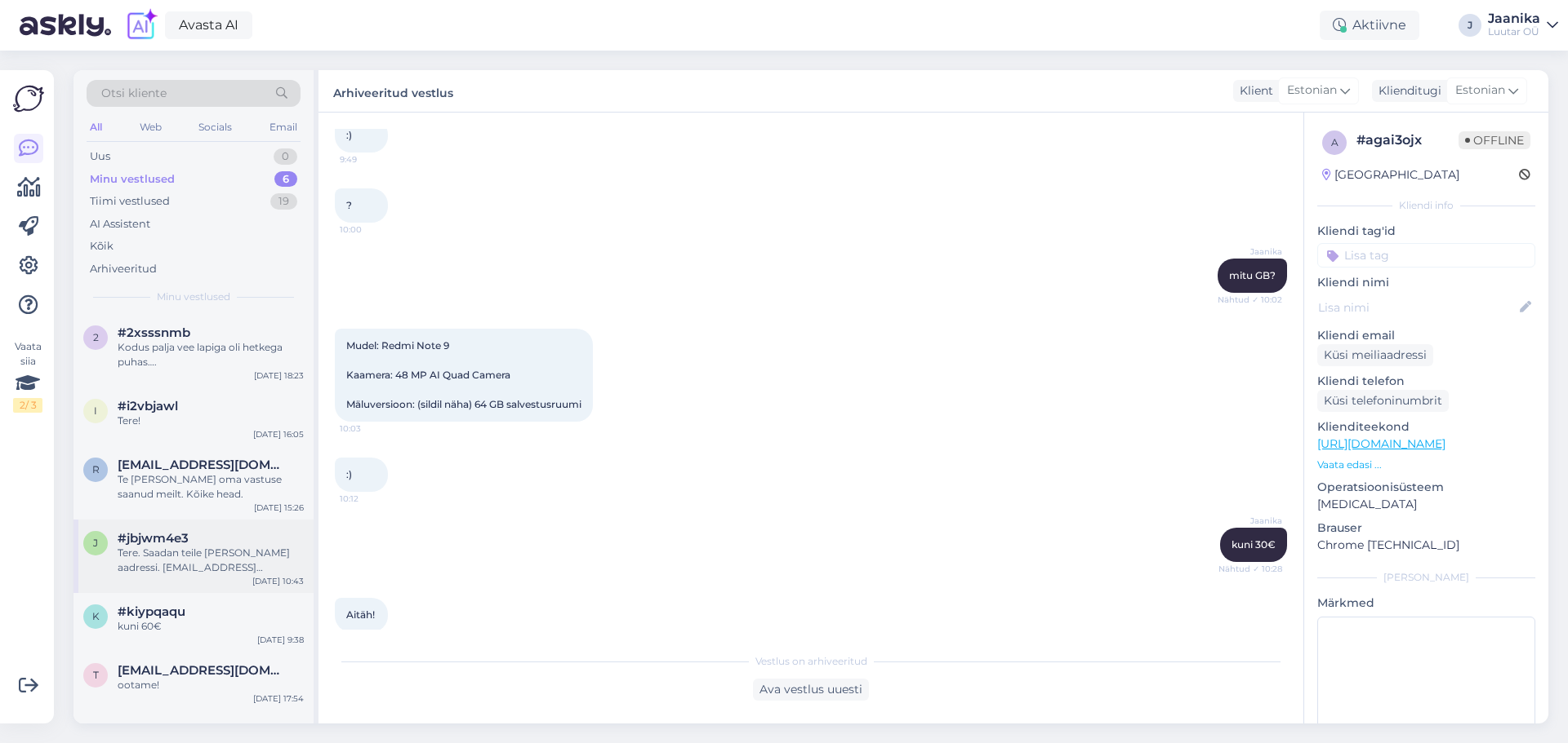
click at [205, 566] on div "Tere. Saadan teile [PERSON_NAME] aadressi. [EMAIL_ADDRESS][DOMAIN_NAME] tagasis…" at bounding box center [210, 560] width 186 height 29
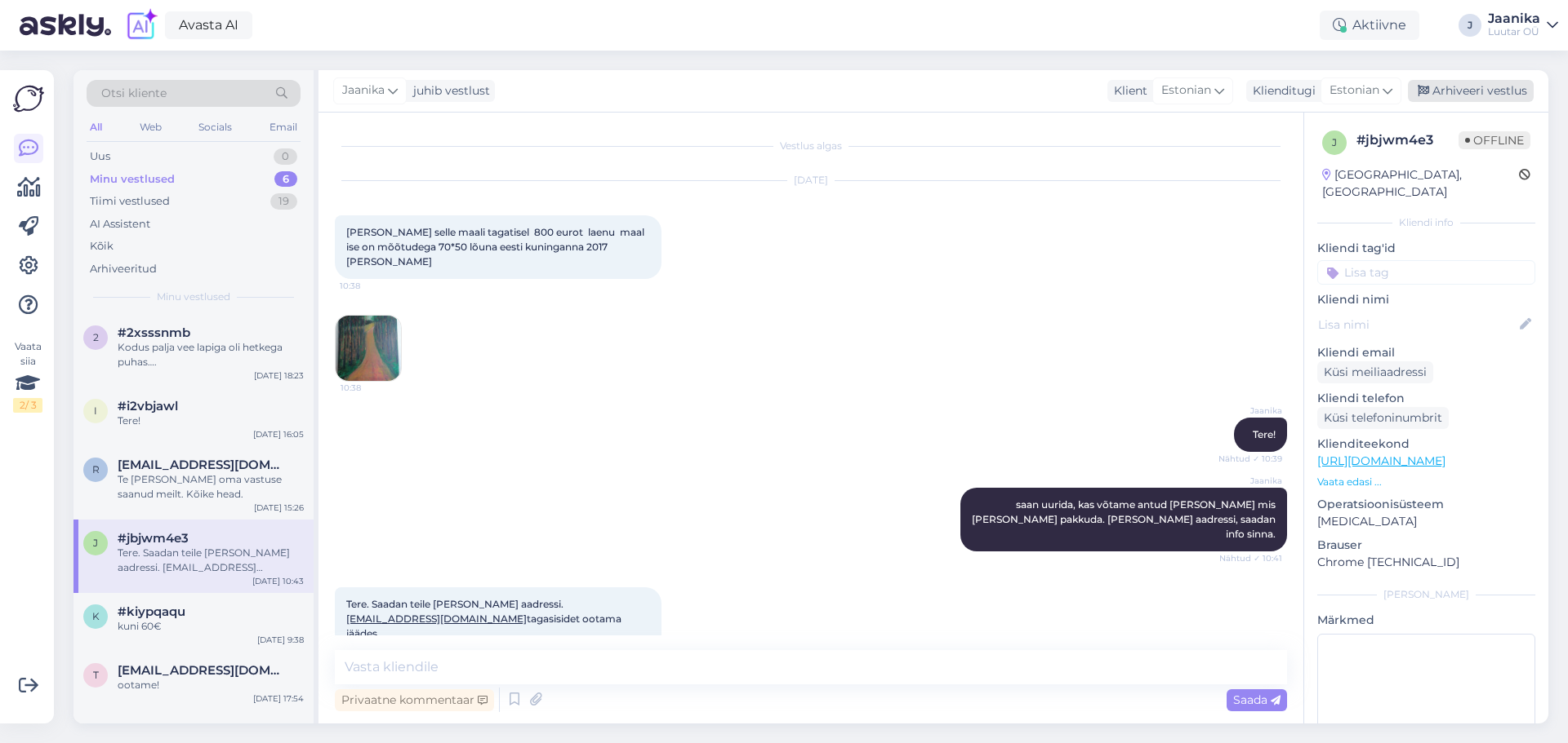
click at [1466, 91] on div "Arhiveeri vestlus" at bounding box center [1470, 91] width 126 height 22
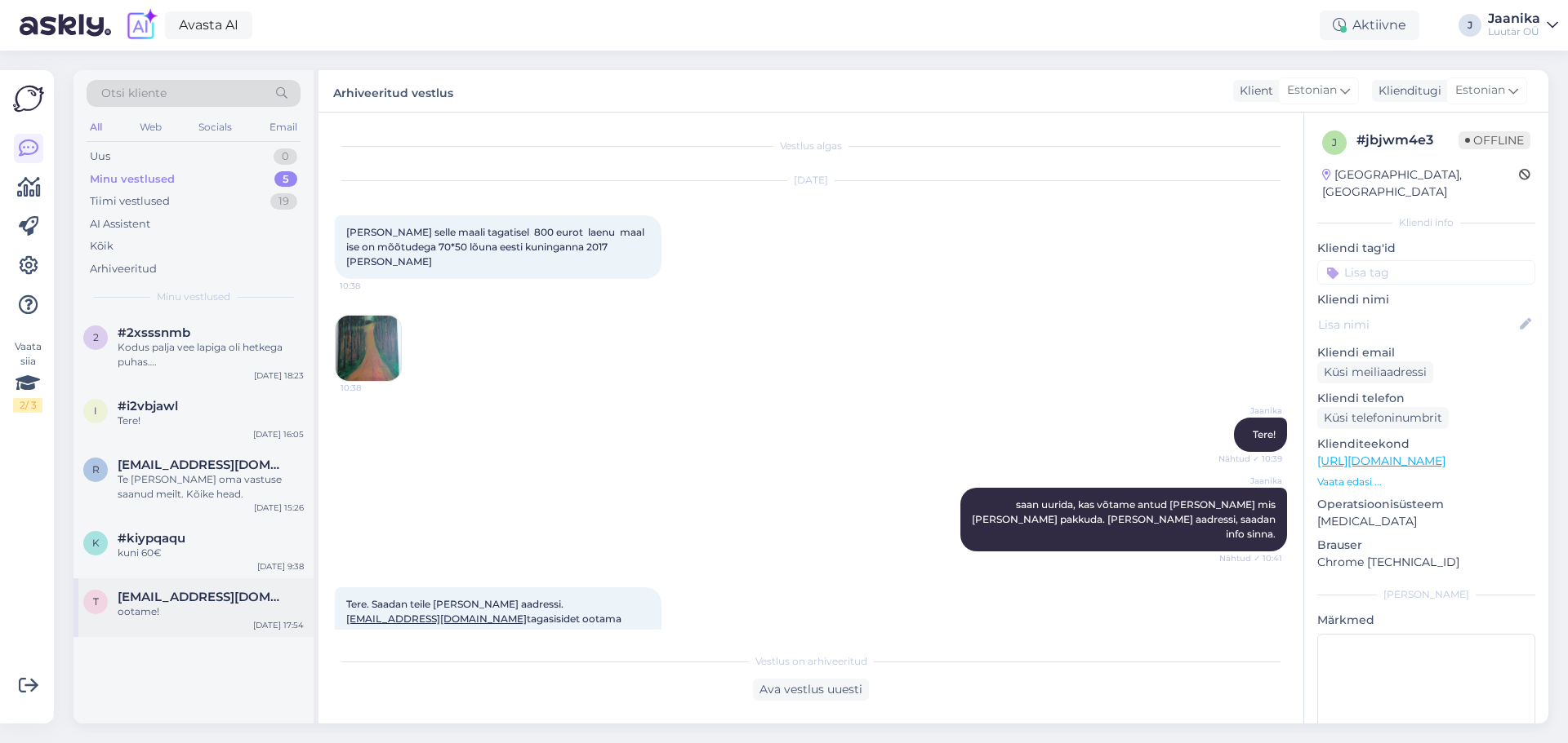
click at [176, 612] on div "ootame!" at bounding box center [210, 612] width 186 height 15
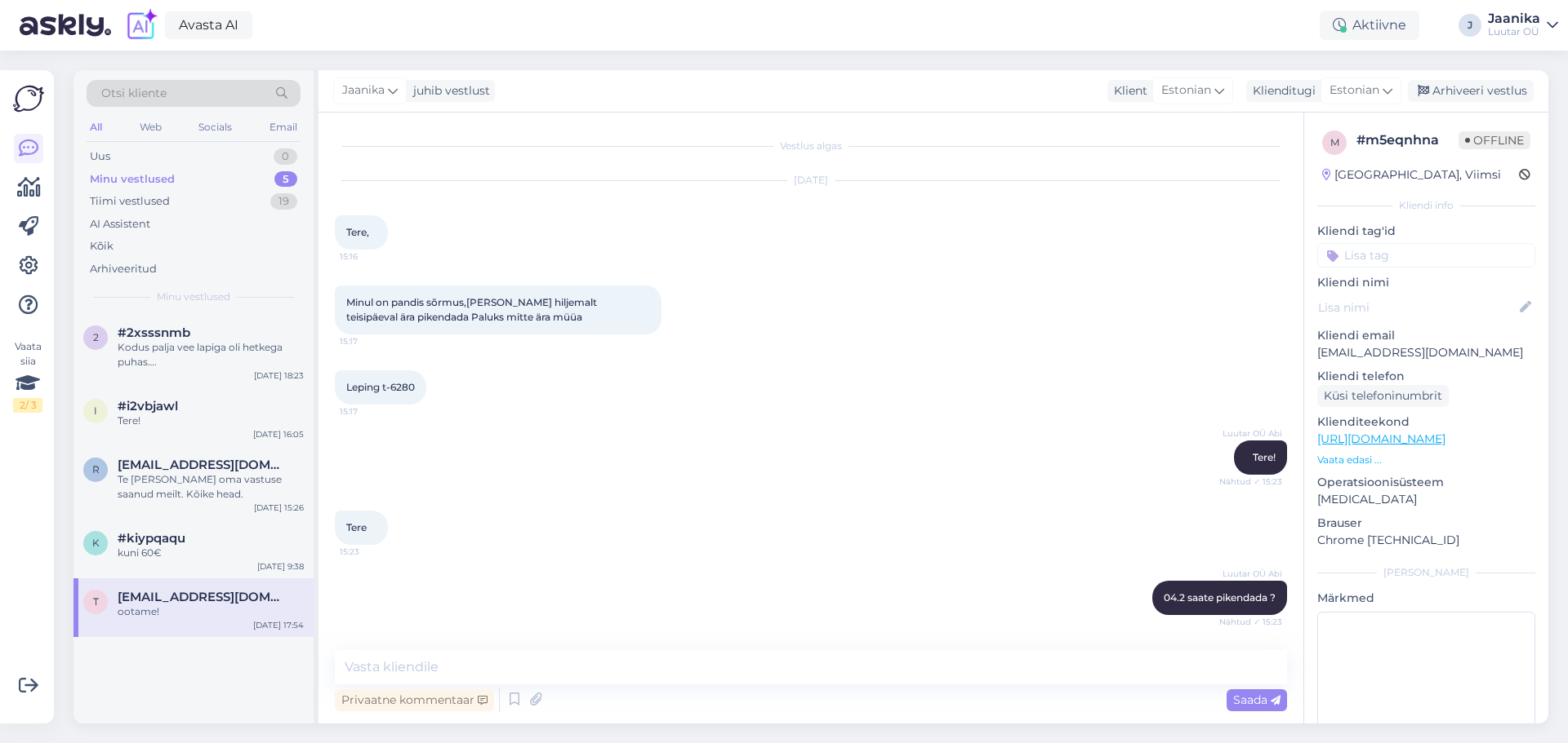
scroll to position [8584, 0]
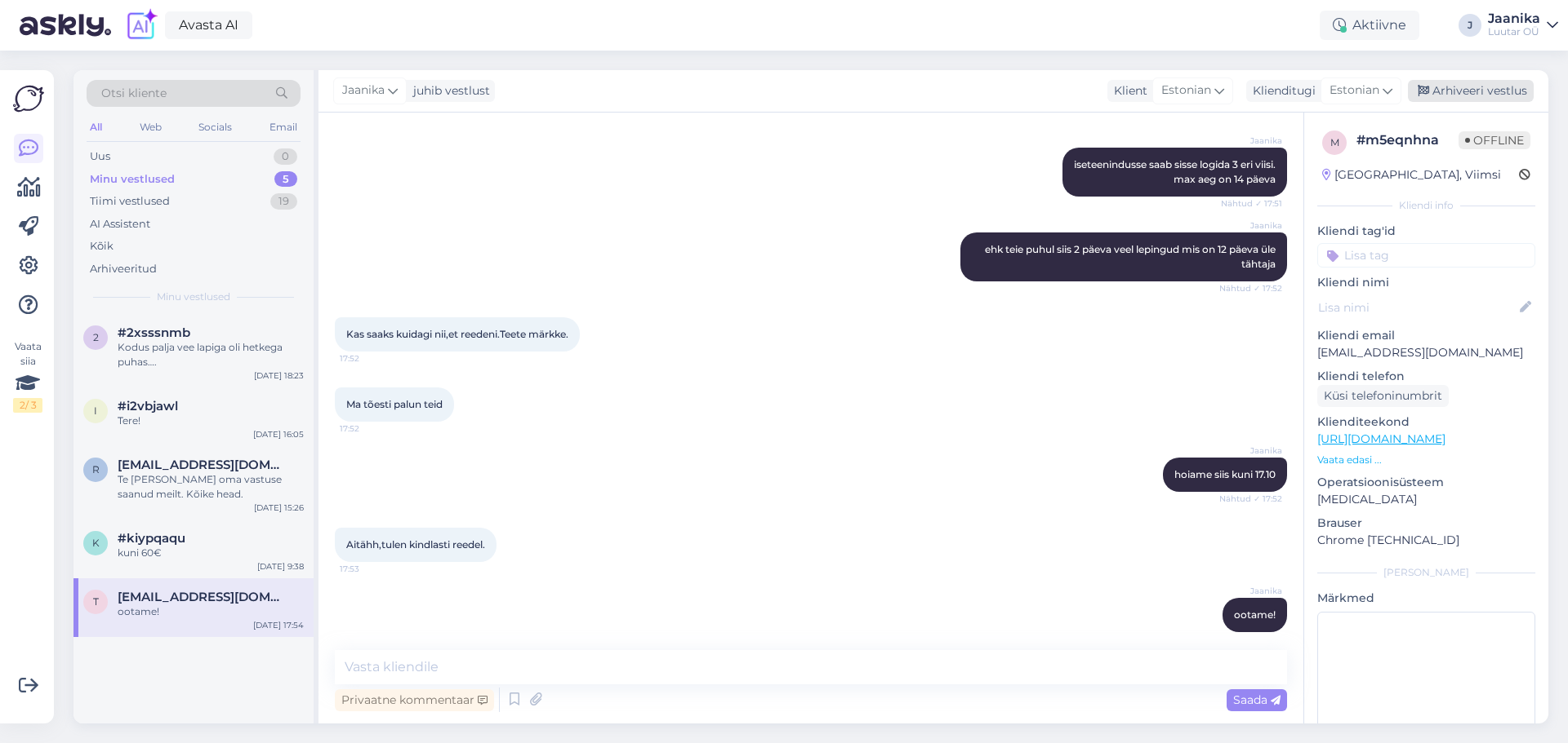
click at [1486, 97] on div "Arhiveeri vestlus" at bounding box center [1470, 91] width 126 height 22
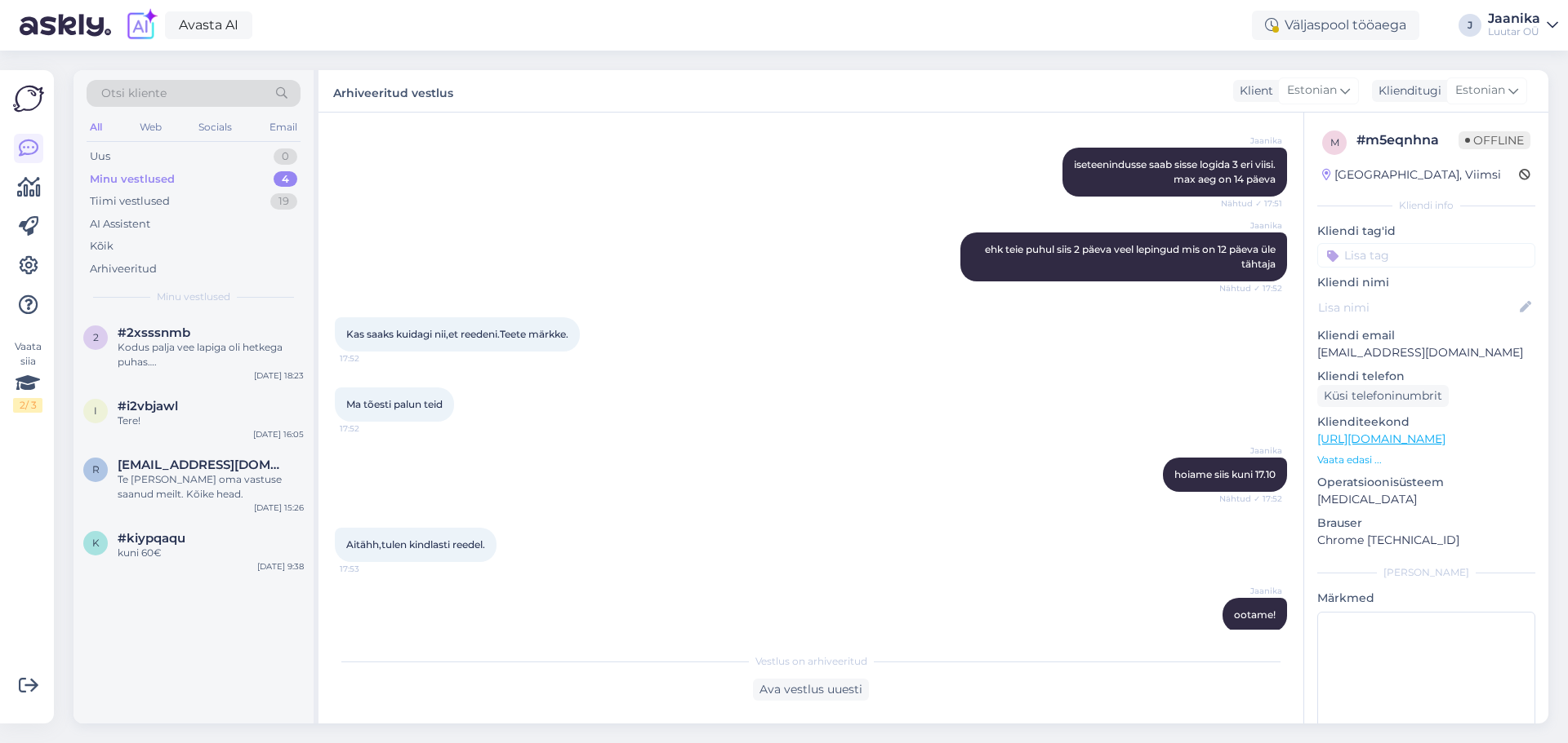
click at [1497, 29] on div "Luutar OÜ" at bounding box center [1513, 31] width 52 height 13
click at [1388, 136] on div "Logi välja" at bounding box center [1412, 140] width 291 height 29
